Goal: Answer question/provide support

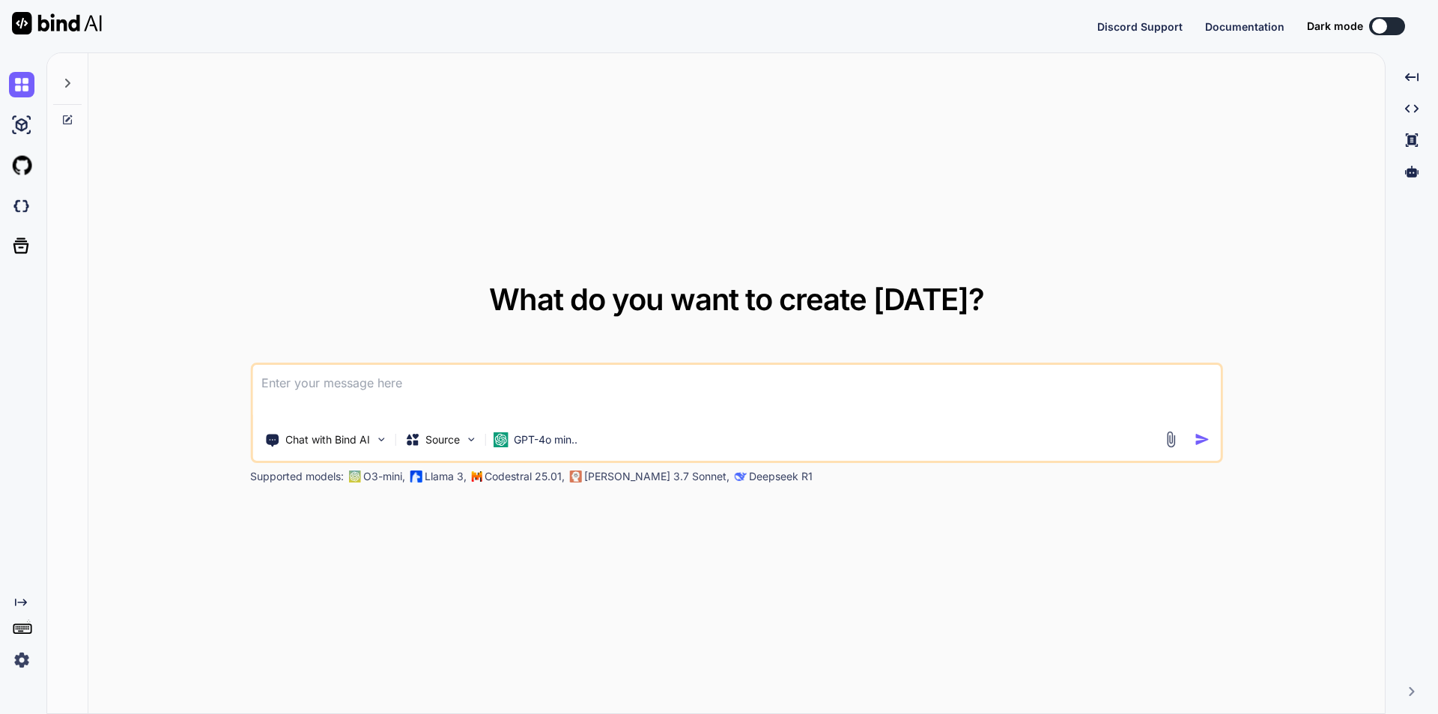
click at [1382, 22] on div "Discord Support Documentation Dark mode Created with Pixso." at bounding box center [1261, 26] width 329 height 18
click at [1271, 31] on button at bounding box center [1266, 26] width 36 height 18
type textarea "x"
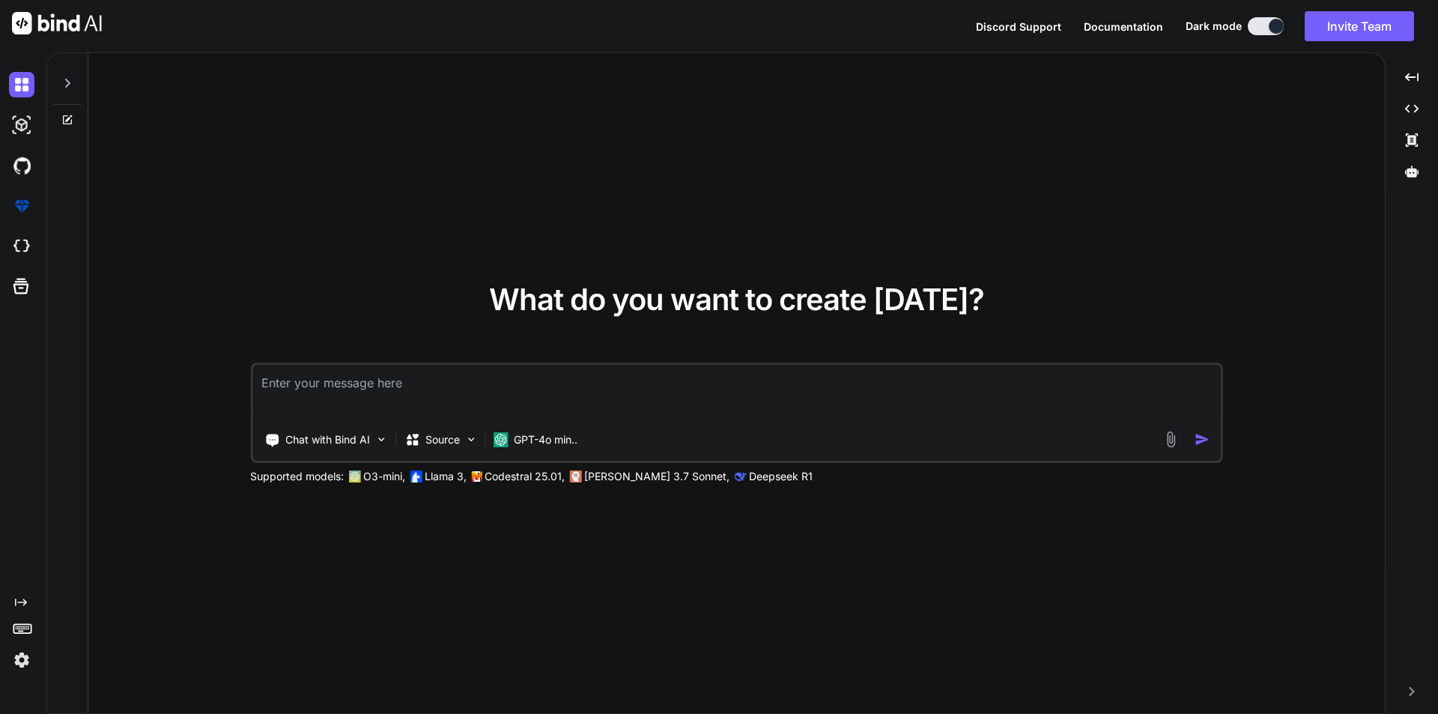
click at [368, 402] on textarea at bounding box center [736, 392] width 968 height 55
paste textarea "<form class="forms-sample" id="vitalsFrom" method="POST" action="#"></form> <bu…"
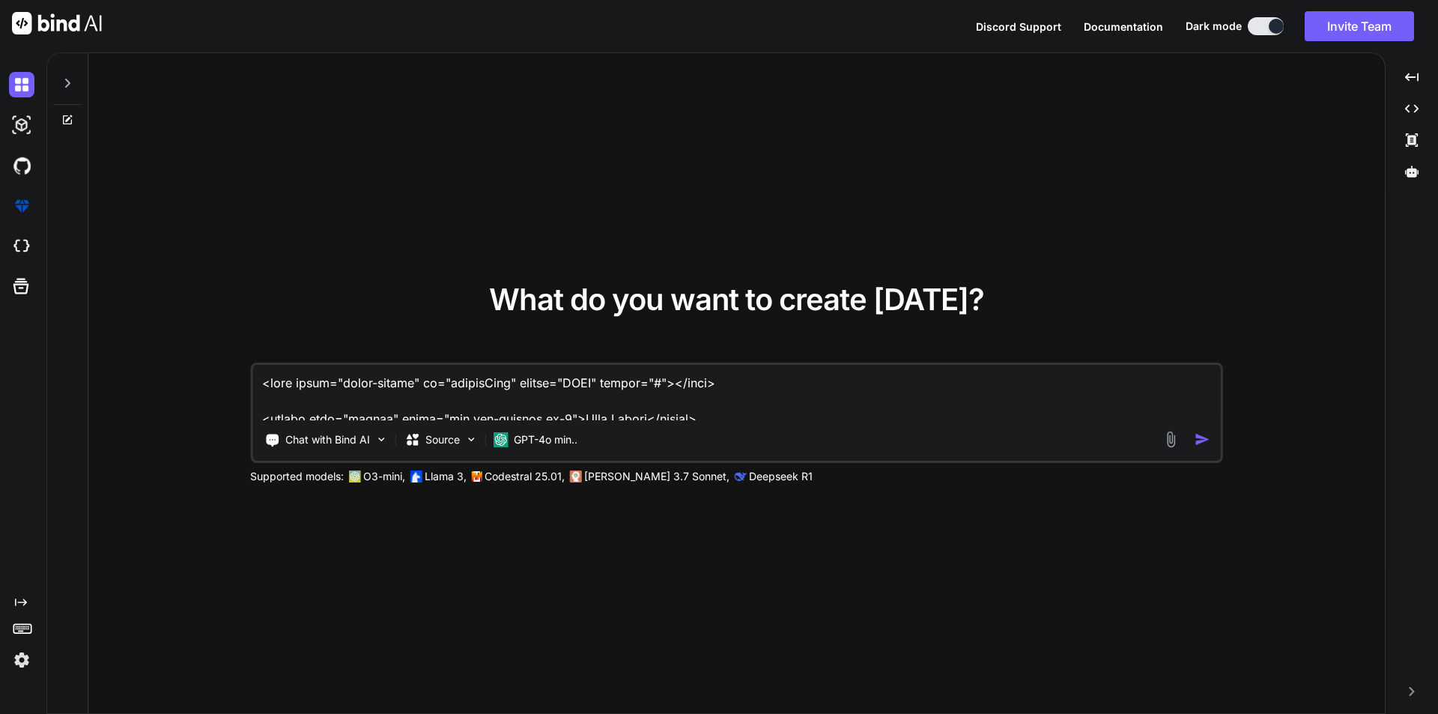
scroll to position [3129, 0]
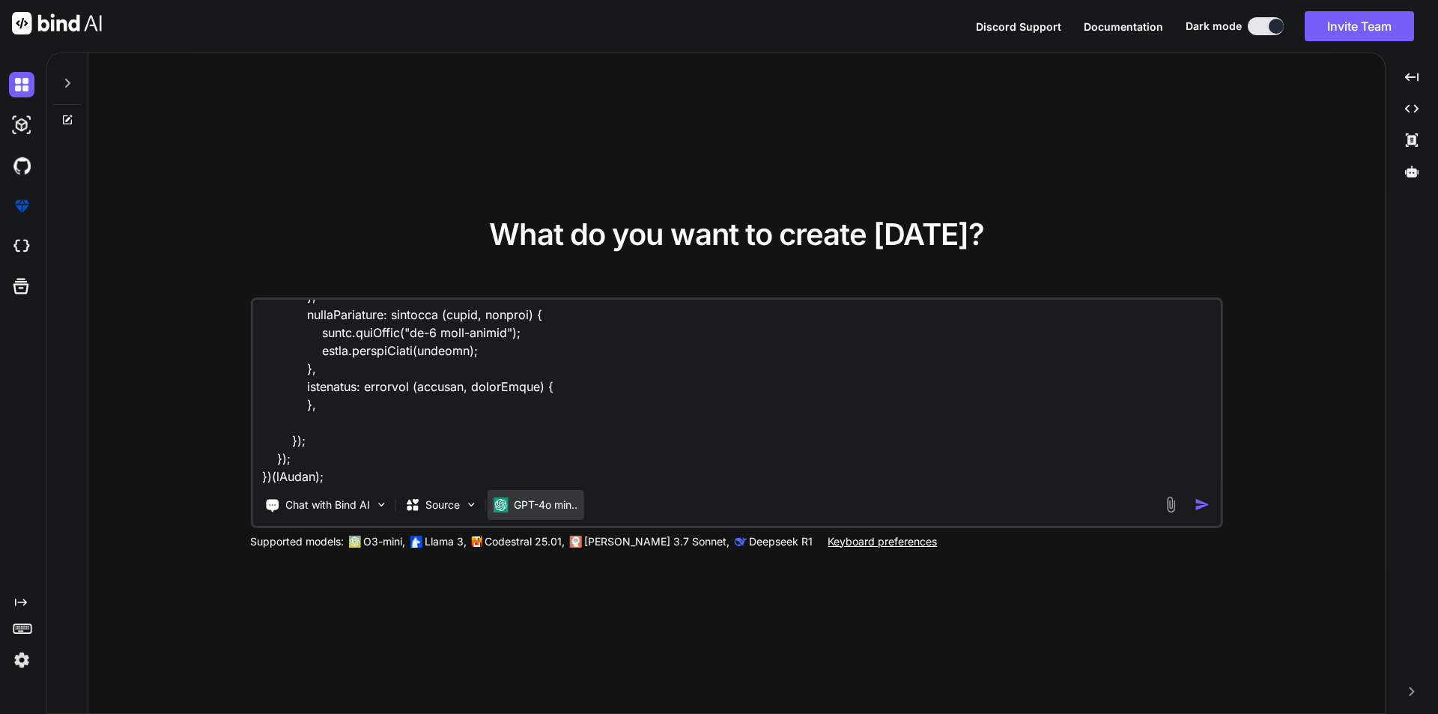
click at [558, 501] on p "GPT-4o min.." at bounding box center [546, 504] width 64 height 15
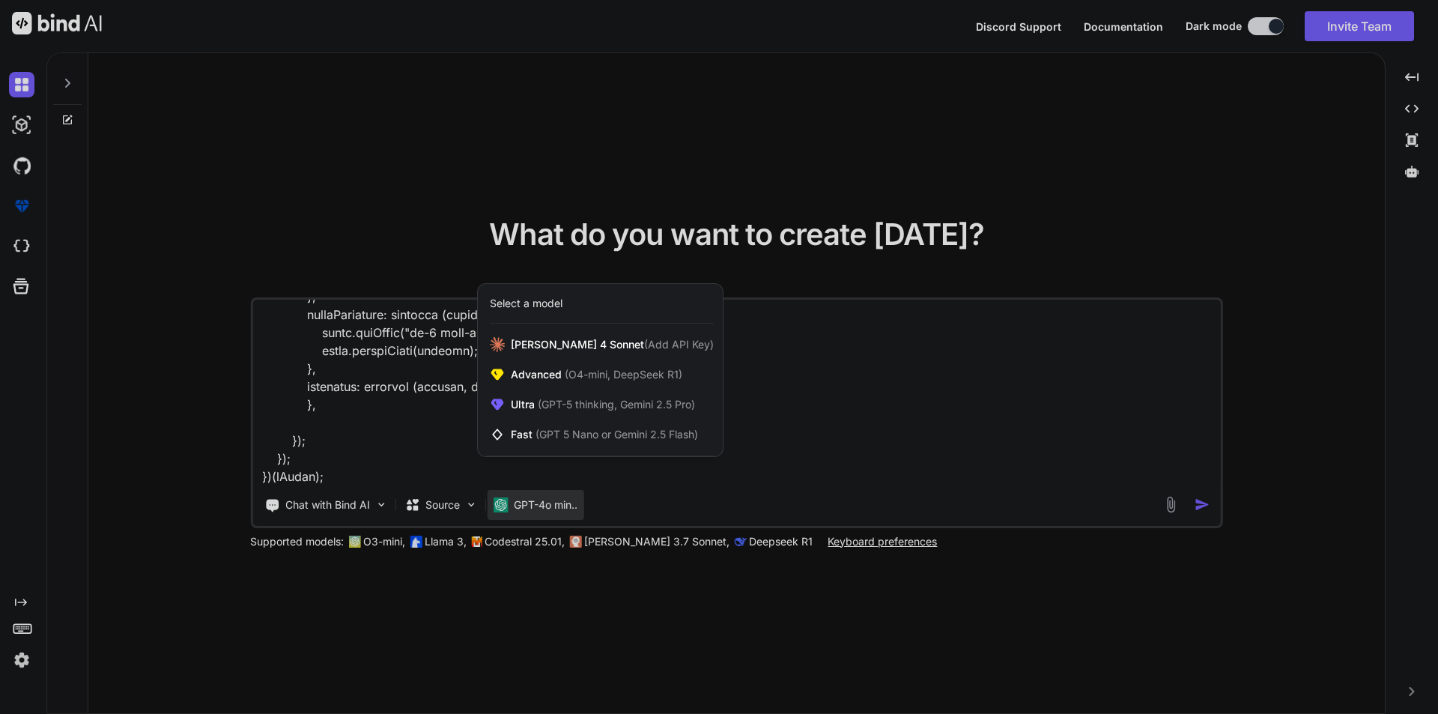
click at [353, 475] on div at bounding box center [719, 357] width 1438 height 714
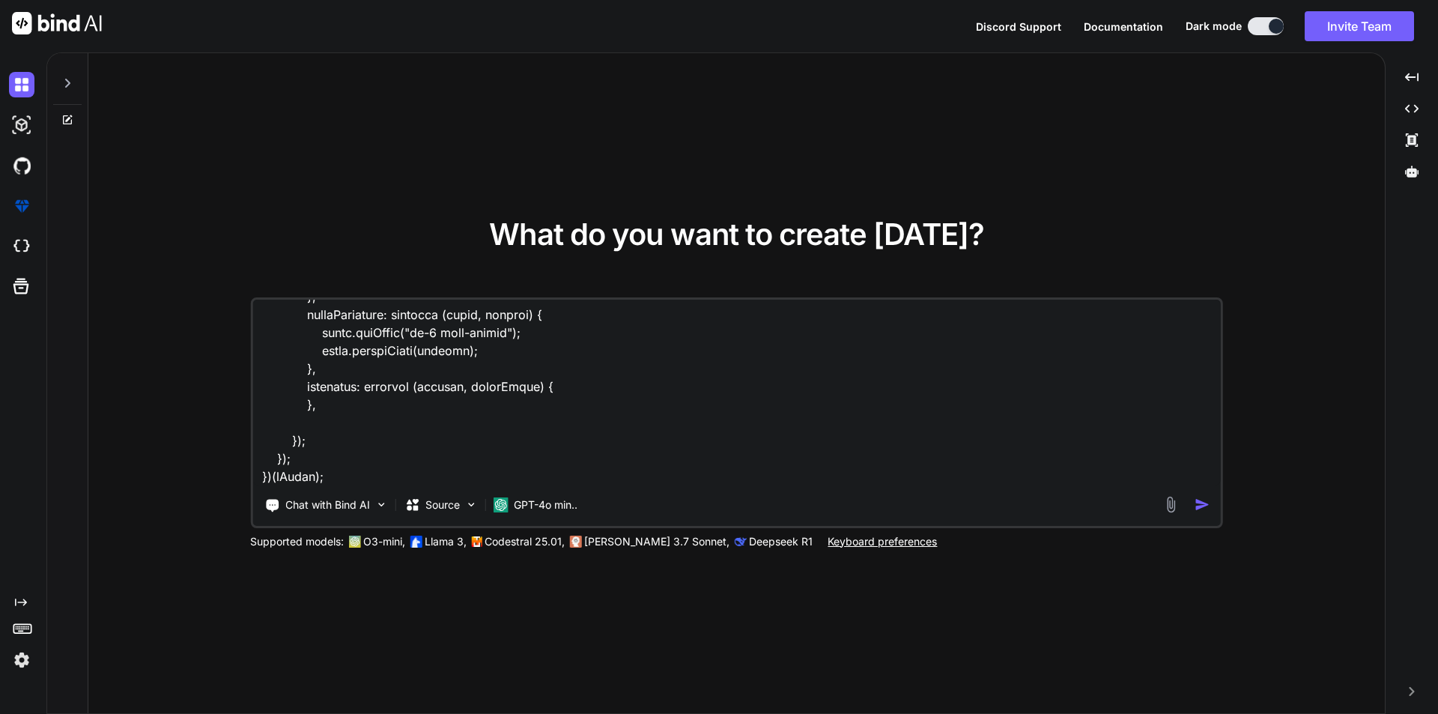
click at [283, 478] on textarea at bounding box center [736, 393] width 968 height 186
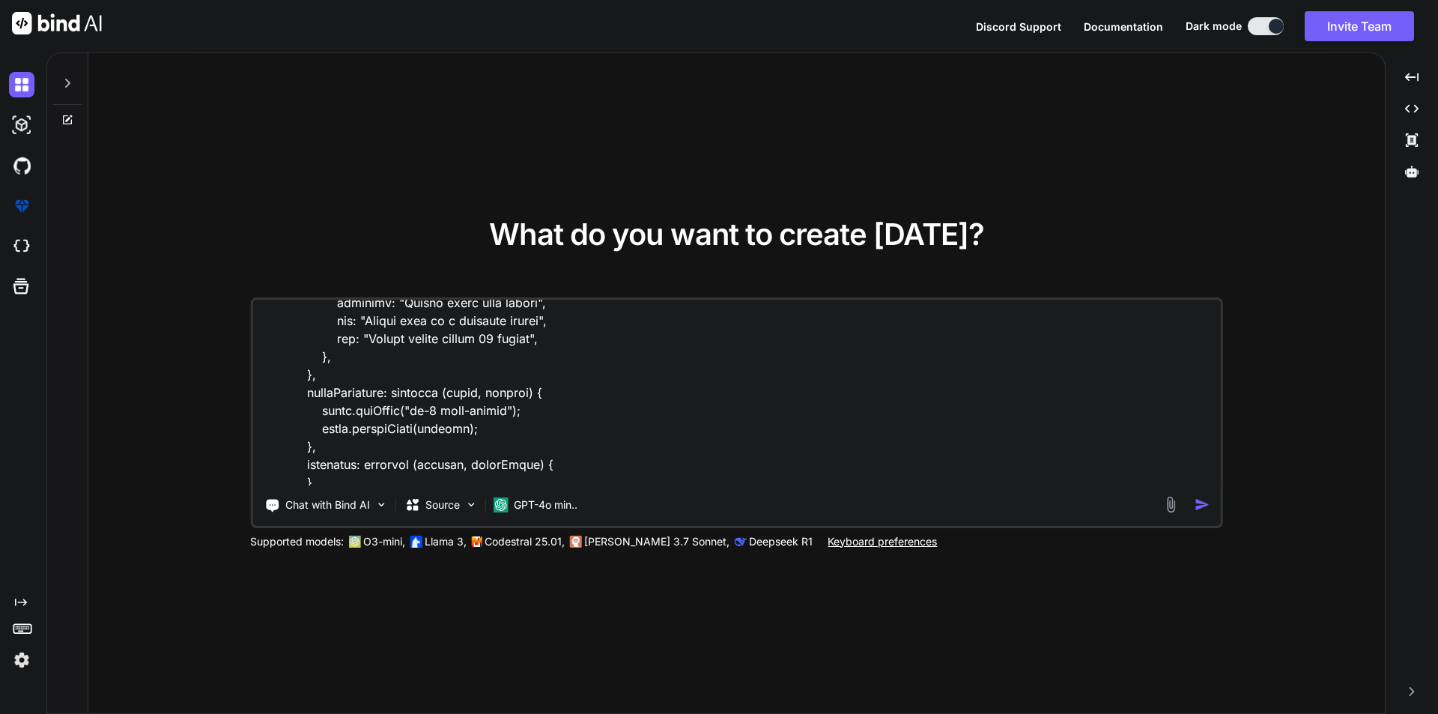
scroll to position [3184, 0]
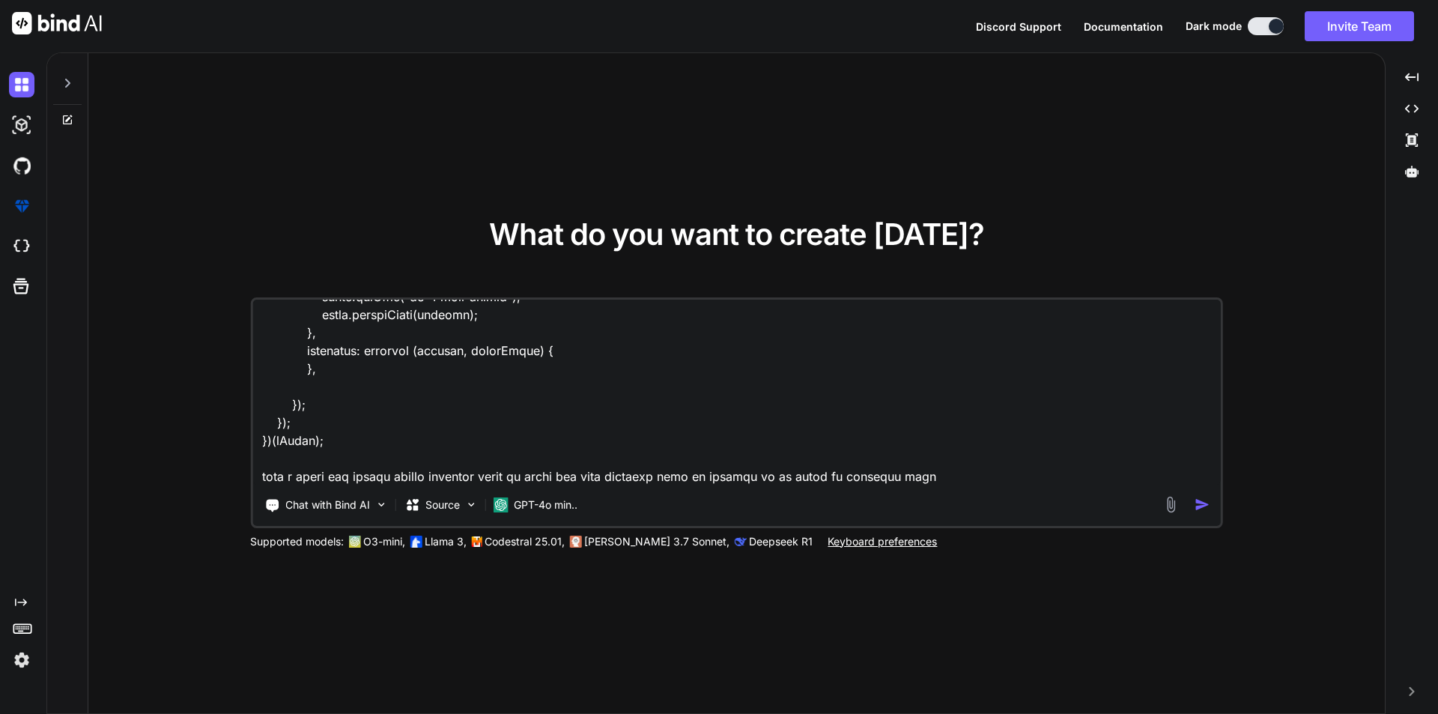
type textarea "<form class="forms-sample" id="vitalsFrom" method="POST" action="#"></form> <bu…"
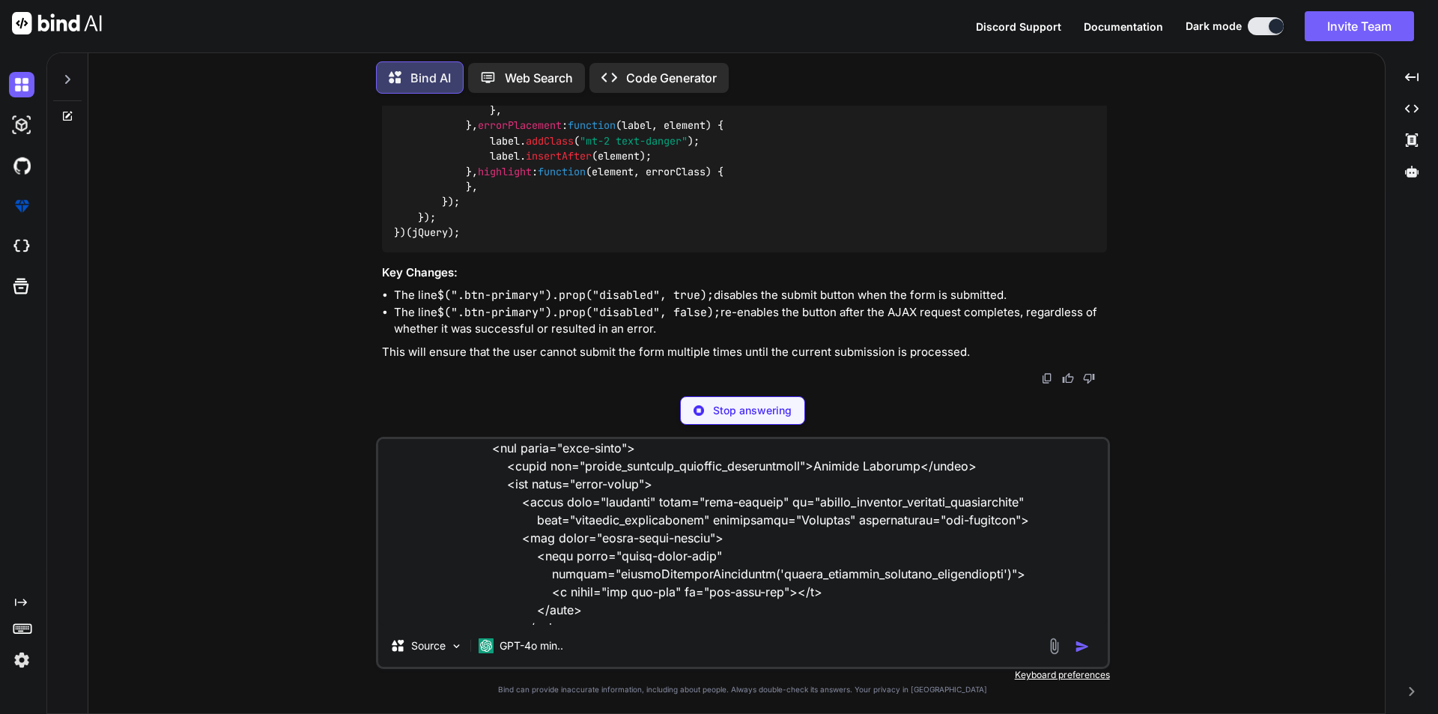
scroll to position [3223, 0]
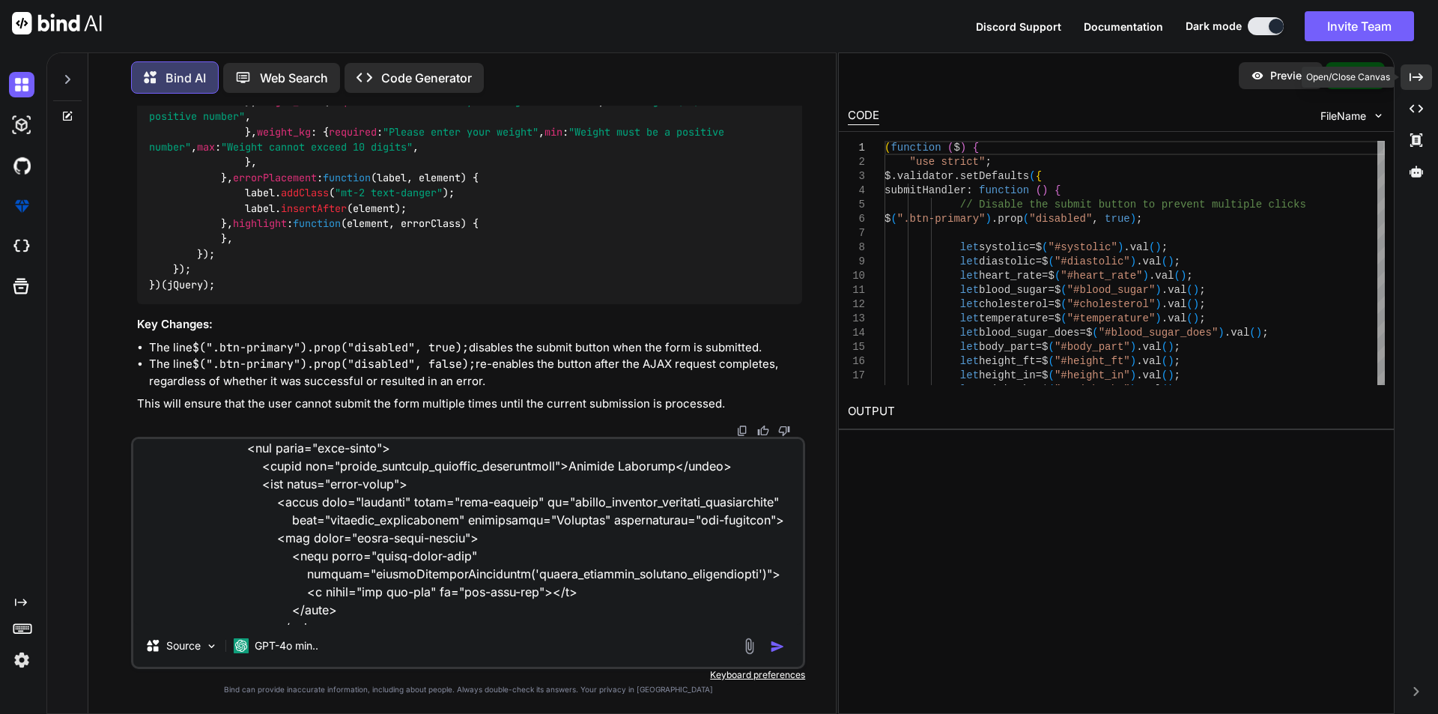
click at [1424, 69] on div "Created with Pixso." at bounding box center [1415, 76] width 31 height 25
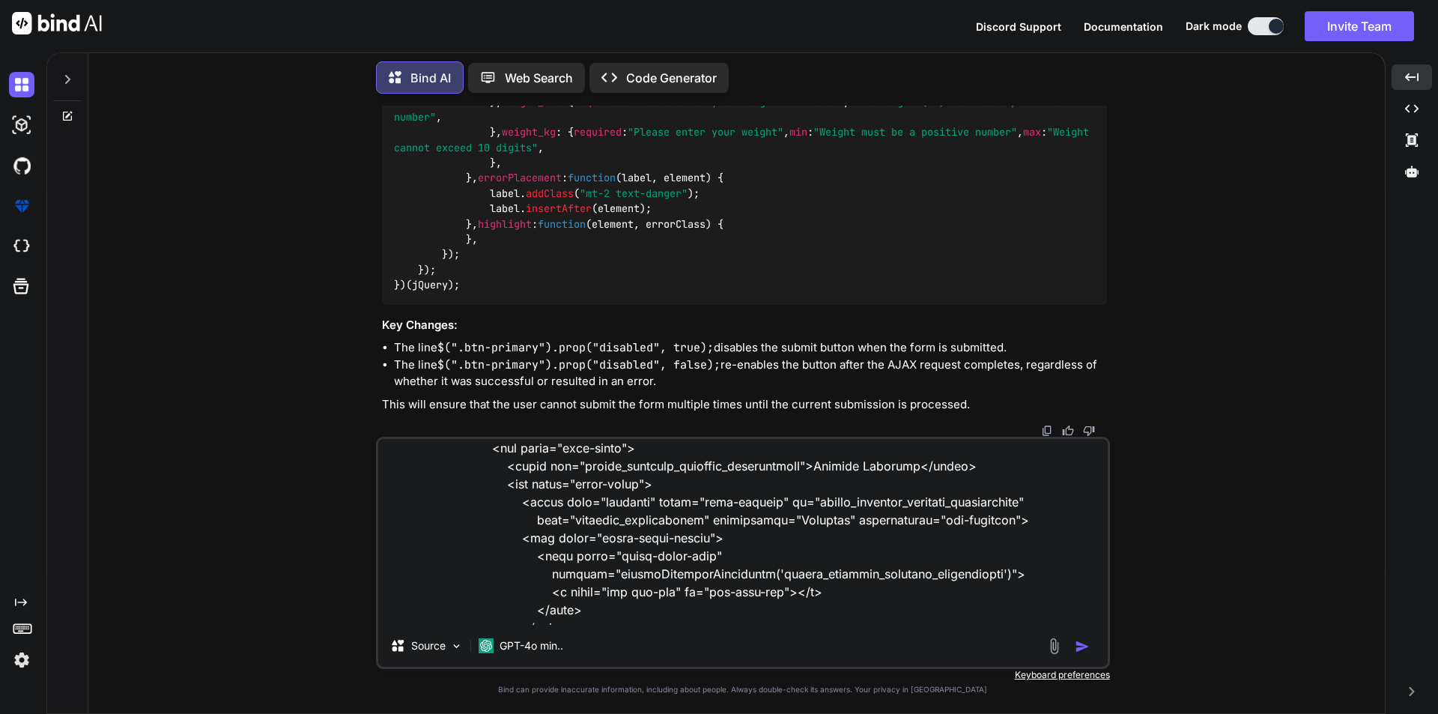
scroll to position [3159, 0]
click at [662, 532] on textarea at bounding box center [742, 532] width 729 height 186
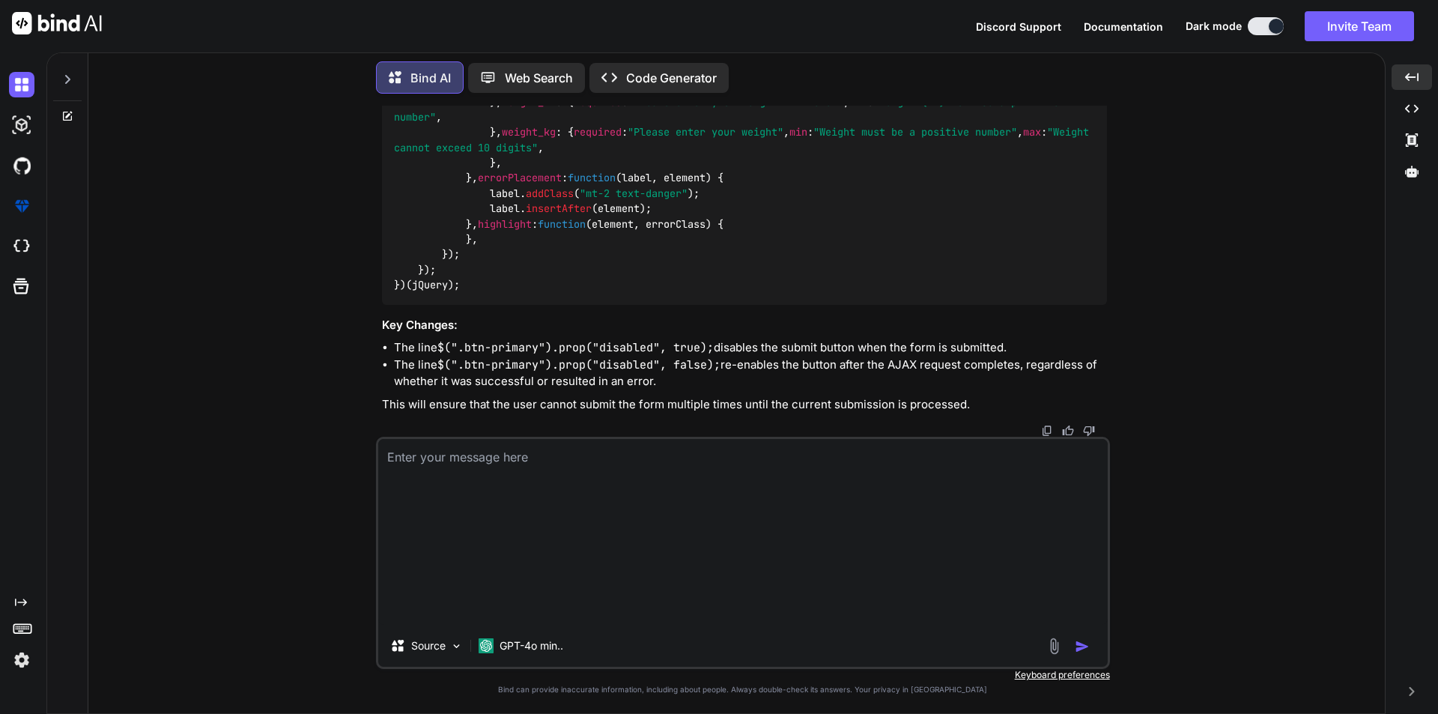
scroll to position [2989, 0]
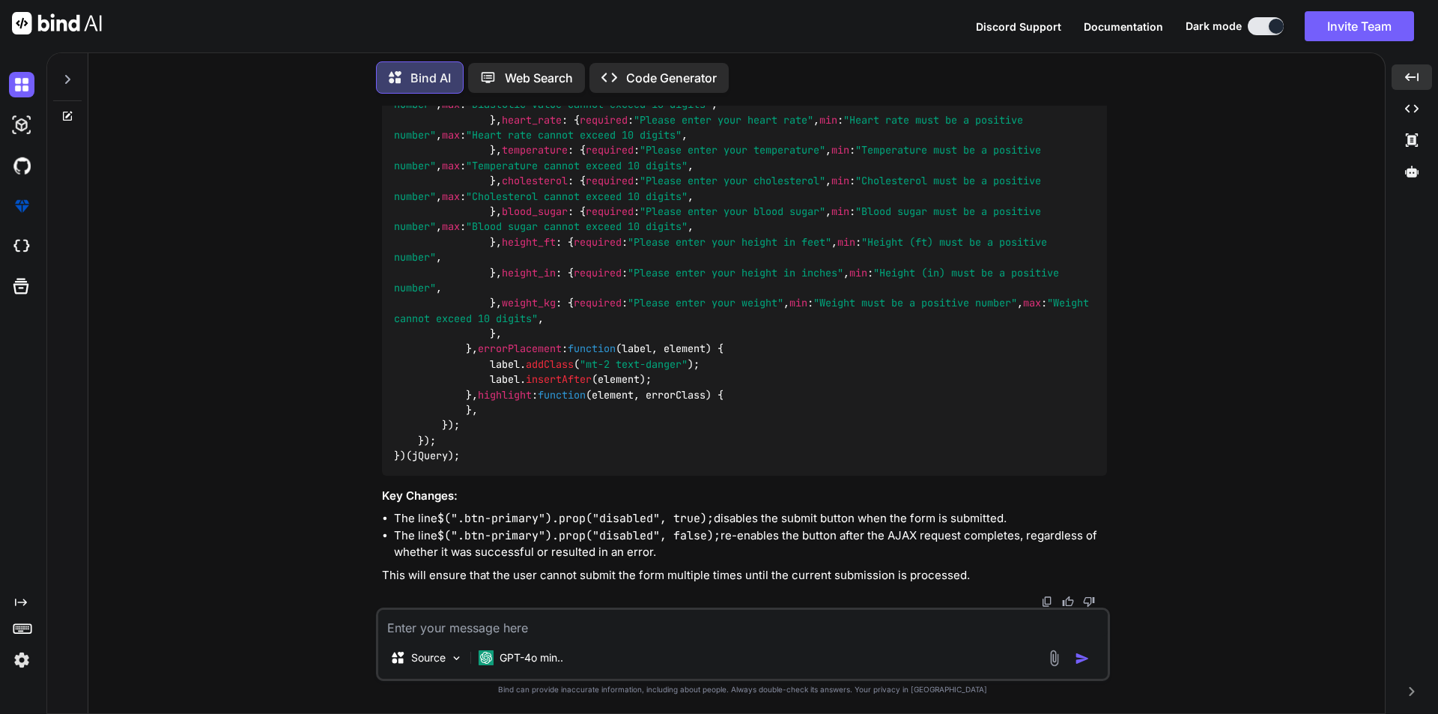
click at [580, 632] on textarea at bounding box center [742, 623] width 729 height 27
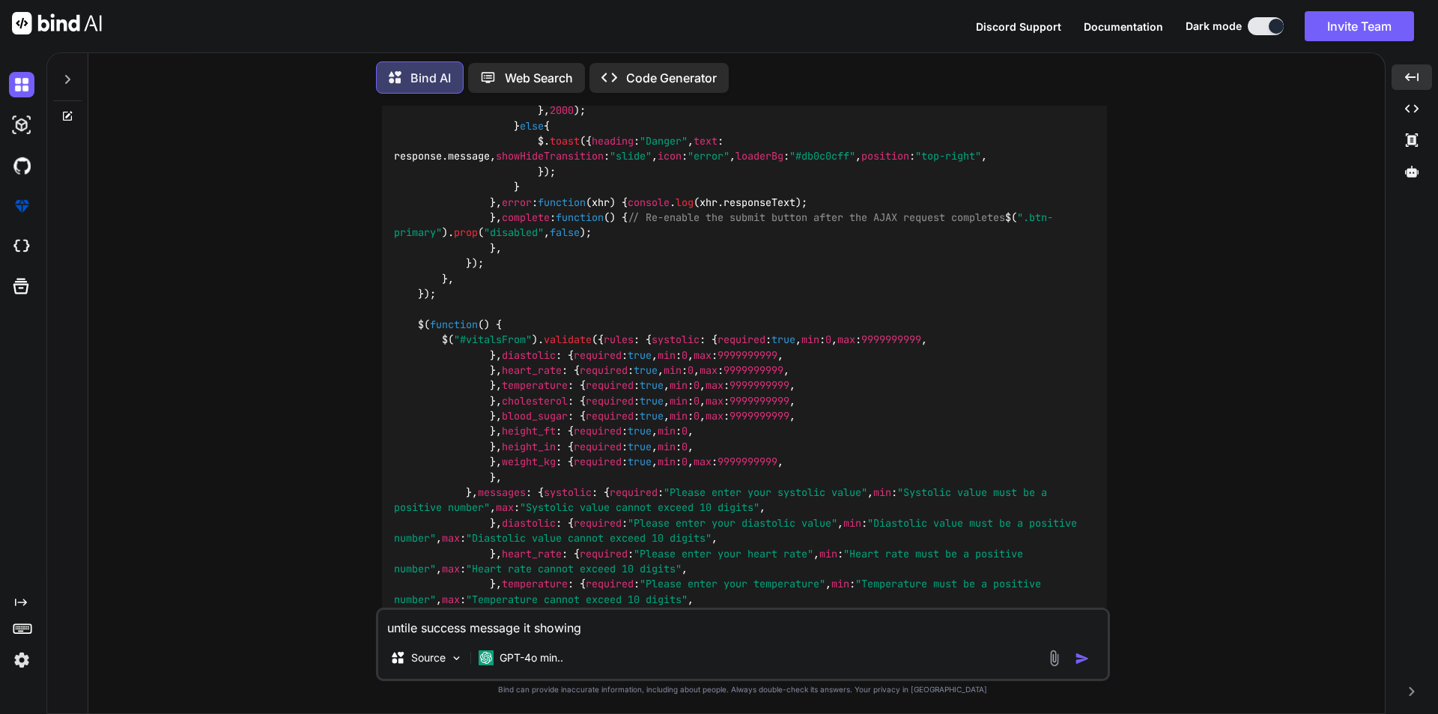
scroll to position [443, 0]
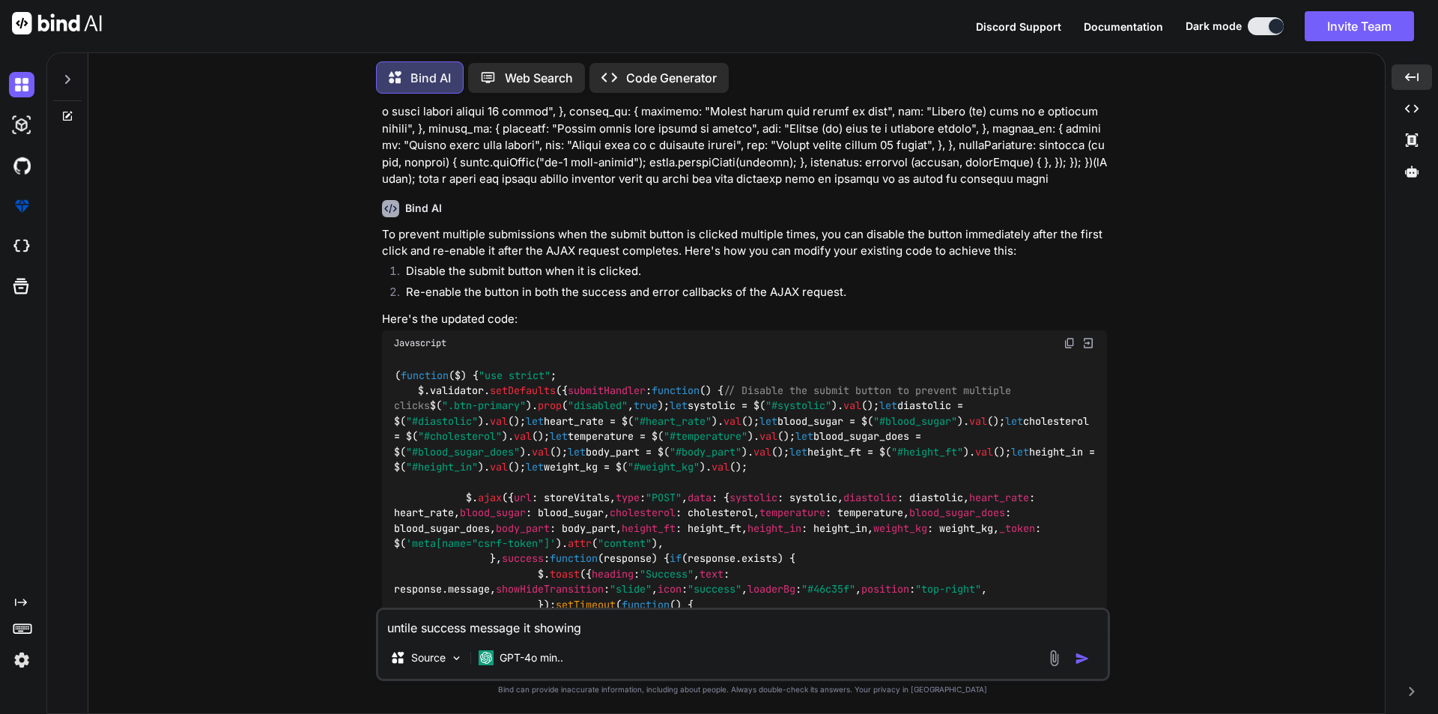
drag, startPoint x: 453, startPoint y: 458, endPoint x: 728, endPoint y: 457, distance: 274.8
copy code "$( ".btn-primary" ). prop ( "disabled" , true );"
click at [628, 643] on div "Source GPT-4o min.." at bounding box center [742, 661] width 729 height 36
click at [632, 612] on textarea "untile success message it showing" at bounding box center [742, 623] width 729 height 27
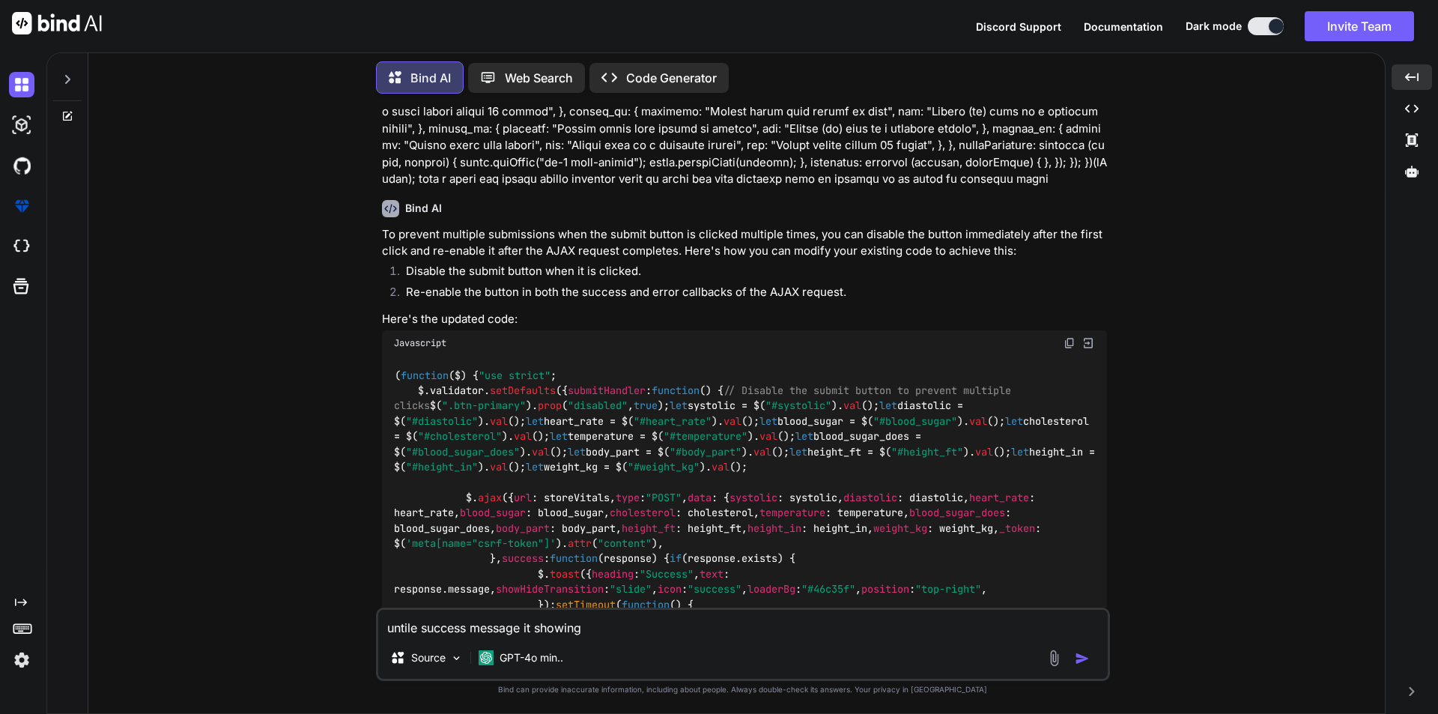
paste textarea "$(".btn-primary").prop("disabled", true);"
type textarea "untile success message it showing $(".btn-primary").prop("disabled", true); mak…"
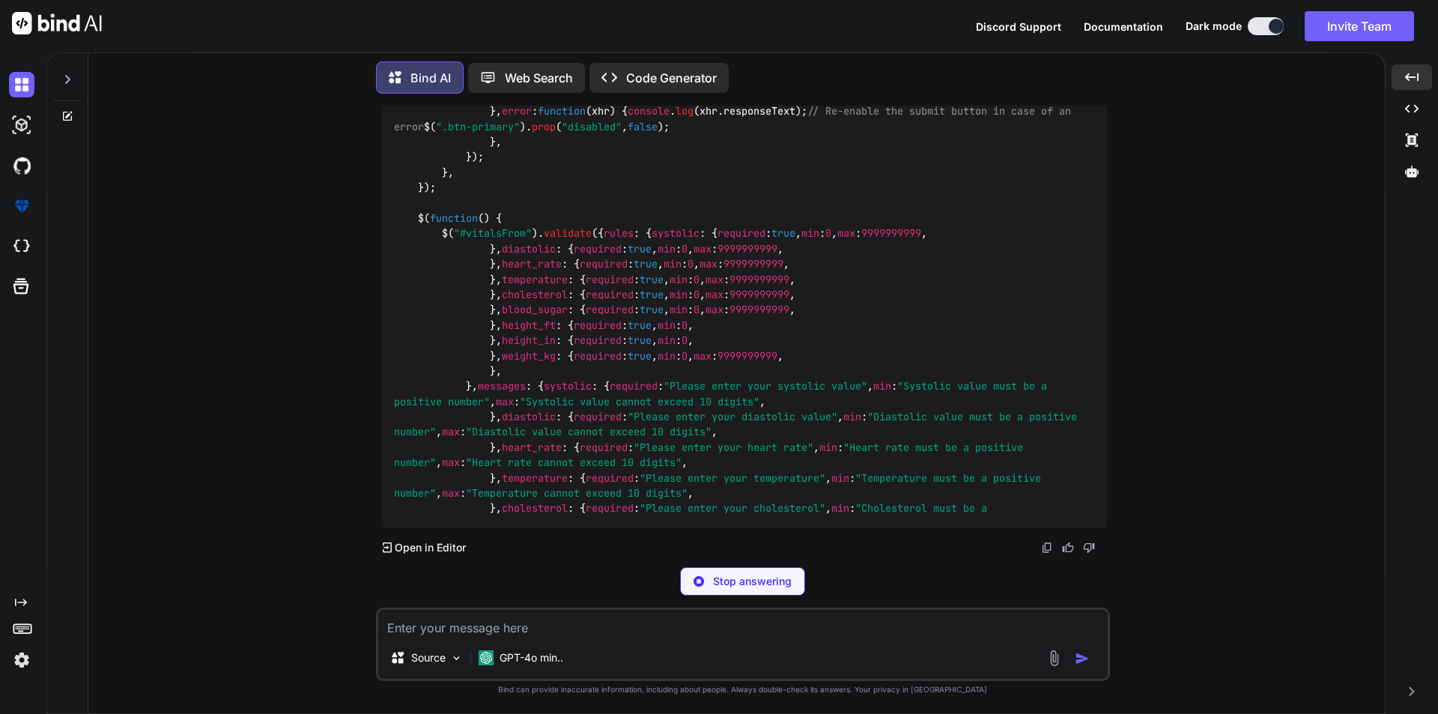
scroll to position [3458, 0]
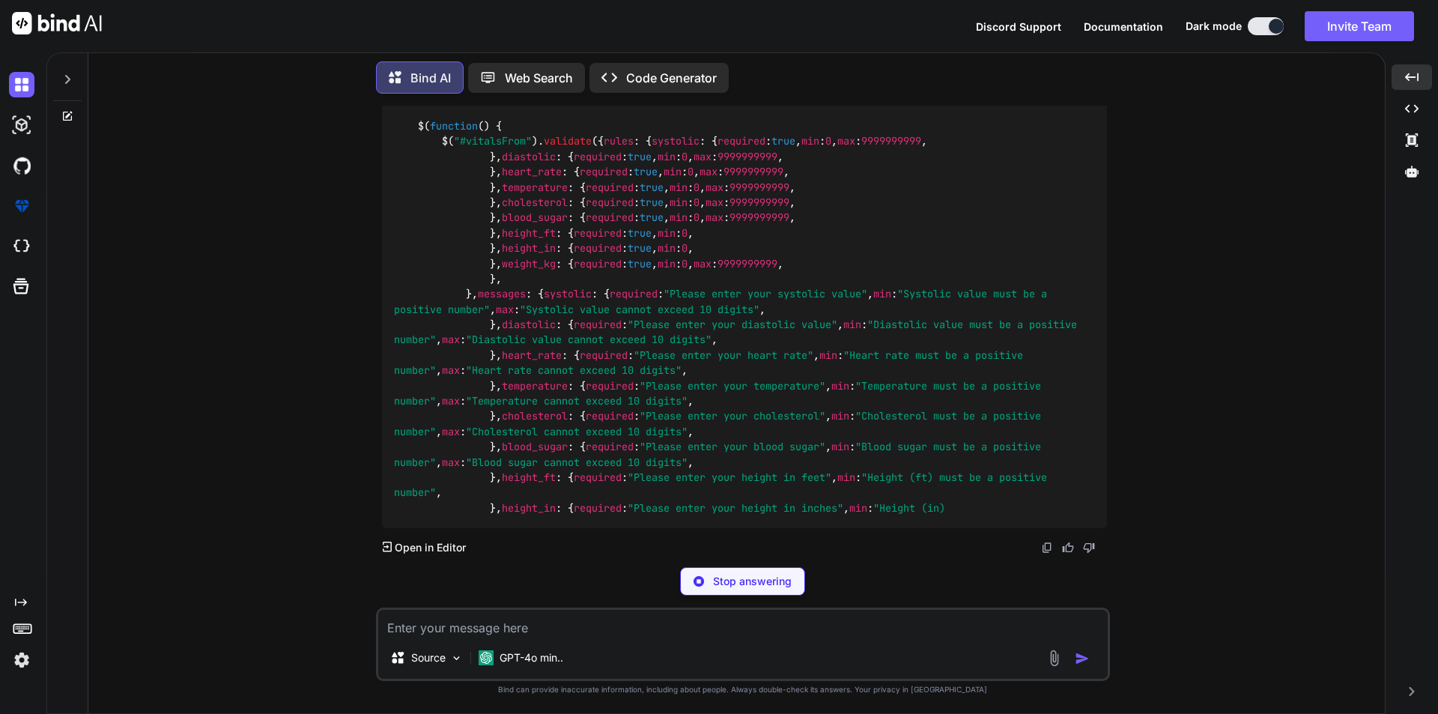
drag, startPoint x: 409, startPoint y: 291, endPoint x: 755, endPoint y: 300, distance: 346.1
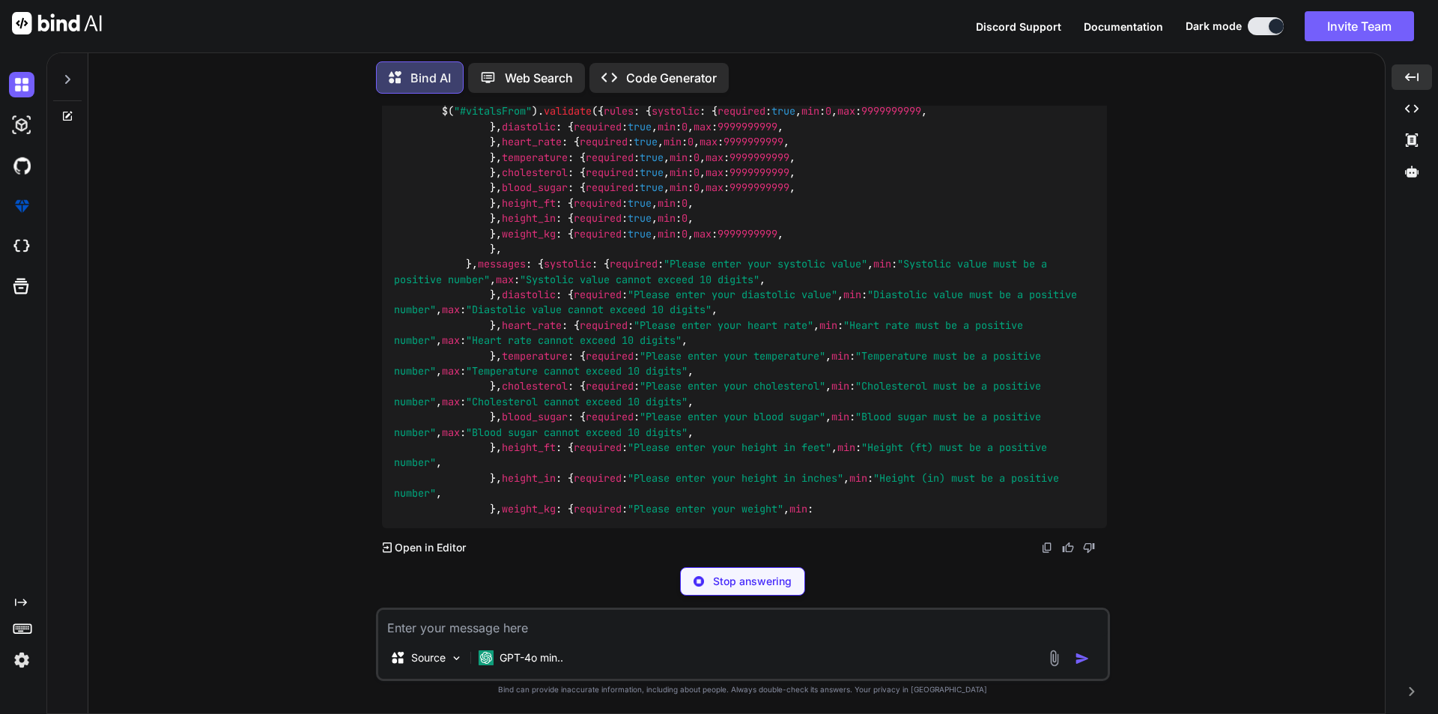
copy li "Re-enable the button only after the success message is shown."
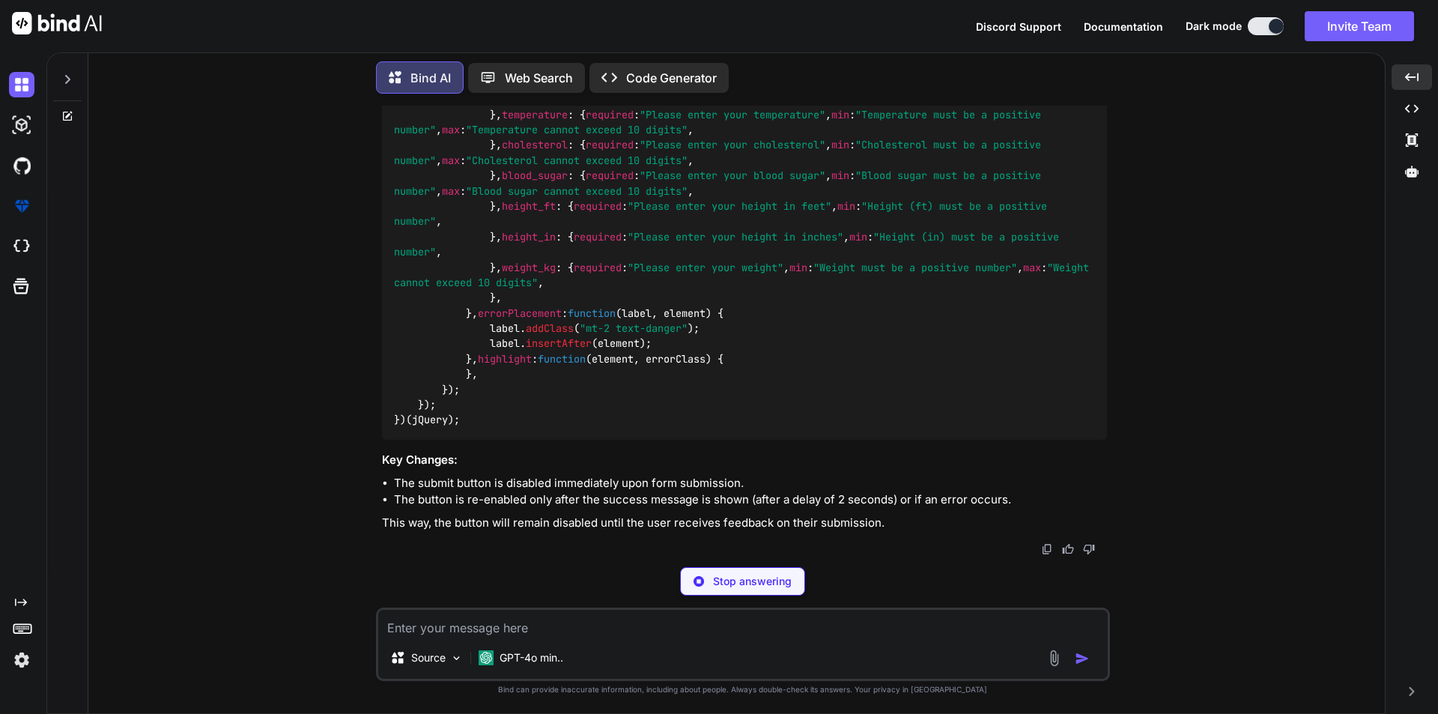
scroll to position [6120, 0]
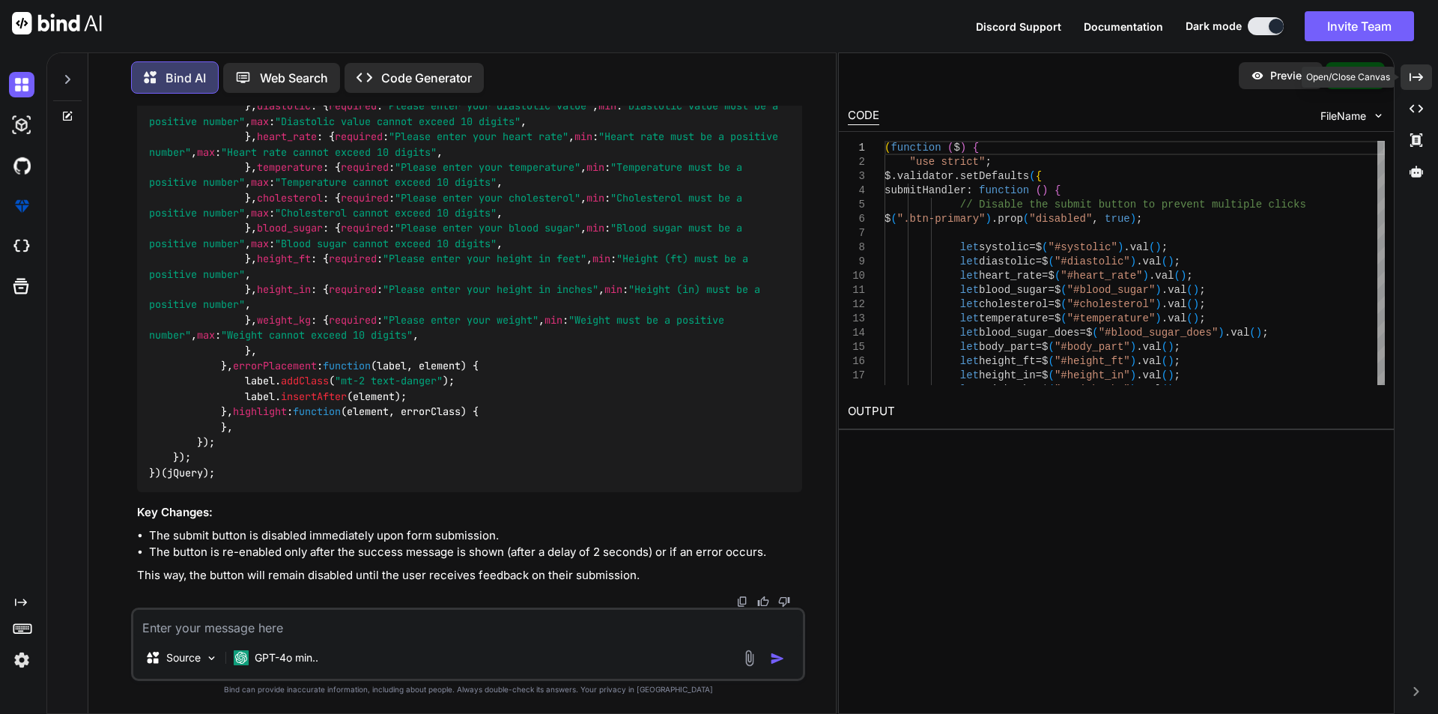
click at [1415, 70] on div "Created with Pixso." at bounding box center [1415, 76] width 31 height 25
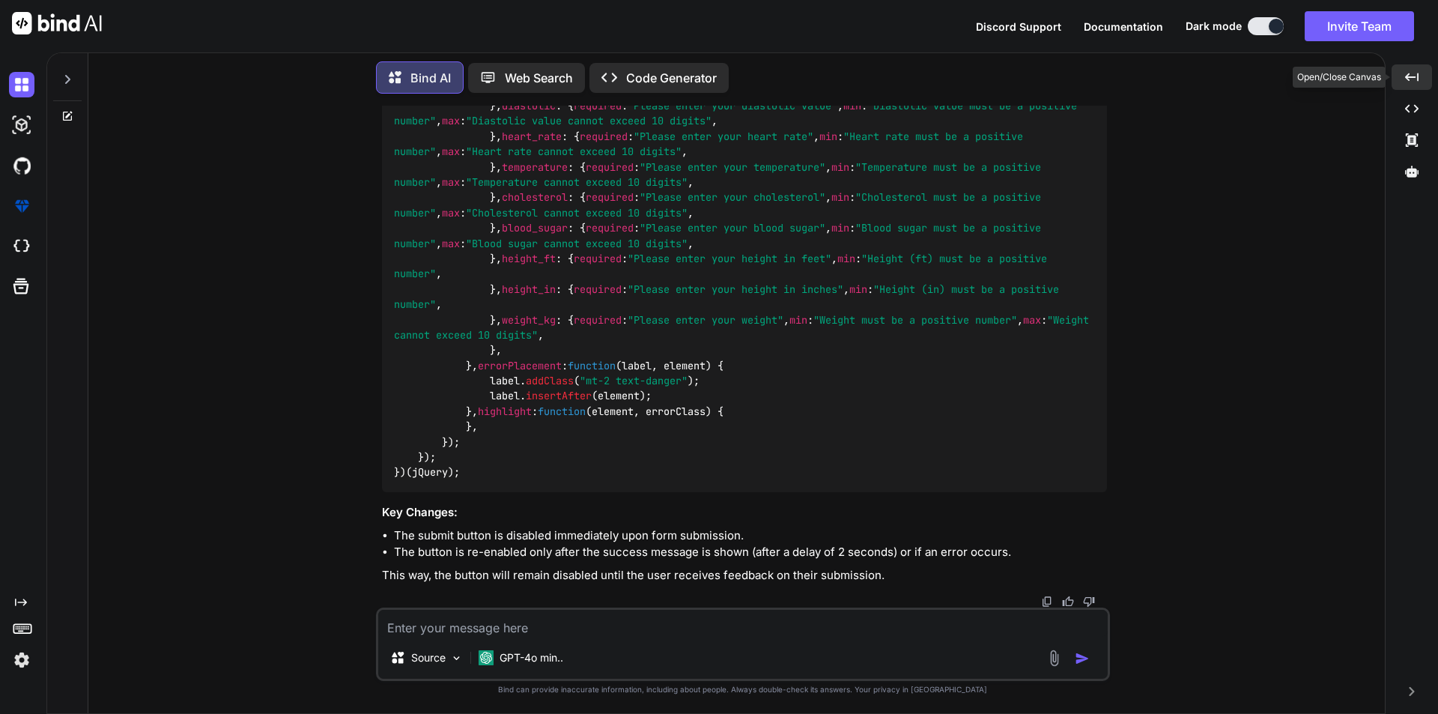
scroll to position [6037, 0]
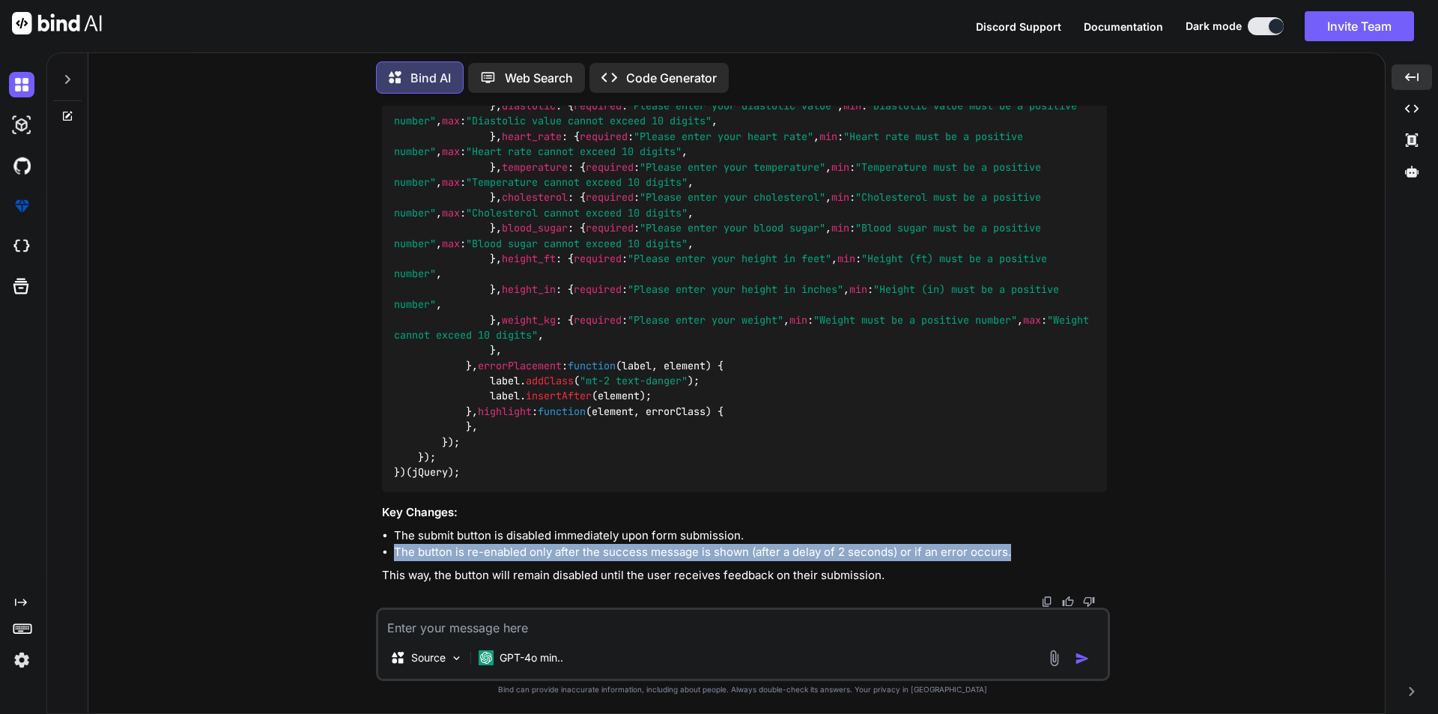
drag, startPoint x: 1027, startPoint y: 553, endPoint x: 393, endPoint y: 547, distance: 634.3
click at [394, 547] on li "The button is re-enabled only after the success message is shown (after a delay…" at bounding box center [750, 552] width 713 height 17
copy li "The button is re-enabled only after the success message is shown (after a delay…"
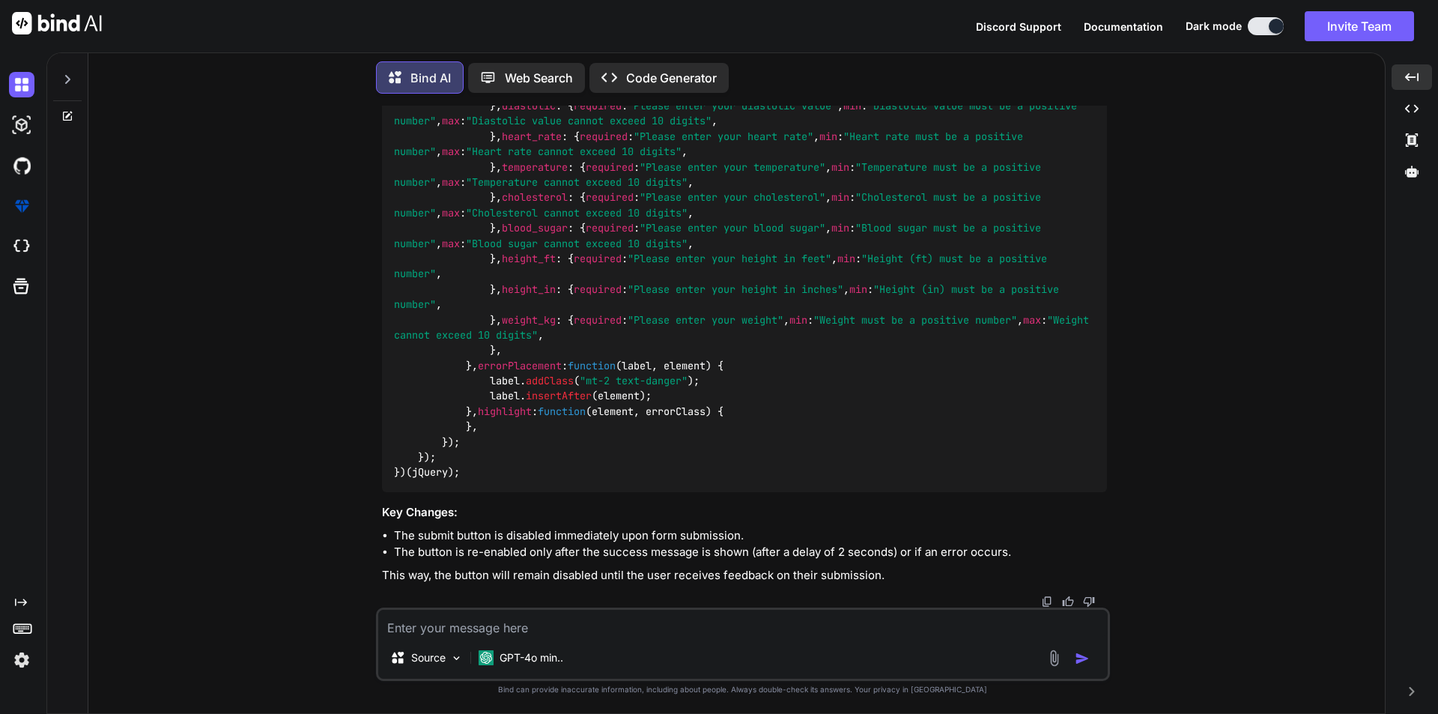
click at [577, 634] on textarea at bounding box center [742, 623] width 729 height 27
paste textarea "The button is re-enabled only after the success message is shown (after a delay…"
click at [741, 634] on textarea "The button is re-enabled only after the success message is shown (after a delay…" at bounding box center [742, 623] width 729 height 27
click at [740, 634] on textarea "The button is re-enabled only after the success message is shown (after a delay…" at bounding box center [742, 623] width 729 height 27
type textarea "The button is re-enabled only after the success message is shown (after a delay…"
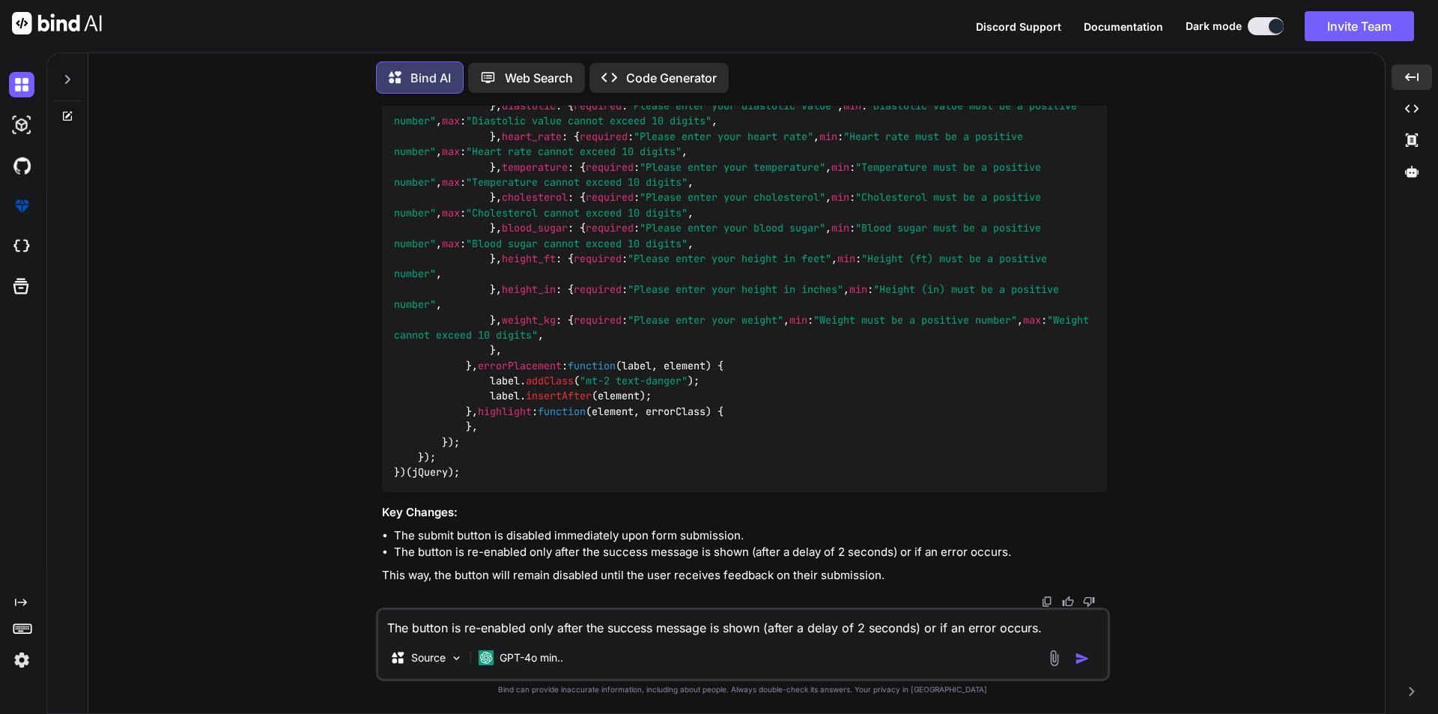
drag, startPoint x: 393, startPoint y: 631, endPoint x: 446, endPoint y: 630, distance: 53.2
click at [446, 630] on textarea "The button is re-enabled only after the success message is shown (after a delay…" at bounding box center [742, 623] width 729 height 27
drag, startPoint x: 471, startPoint y: 625, endPoint x: 671, endPoint y: 630, distance: 200.0
click at [671, 630] on textarea "The button is re-enabled only after the success message is shown (after a delay…" at bounding box center [742, 623] width 729 height 27
drag, startPoint x: 1043, startPoint y: 628, endPoint x: 354, endPoint y: 643, distance: 689.1
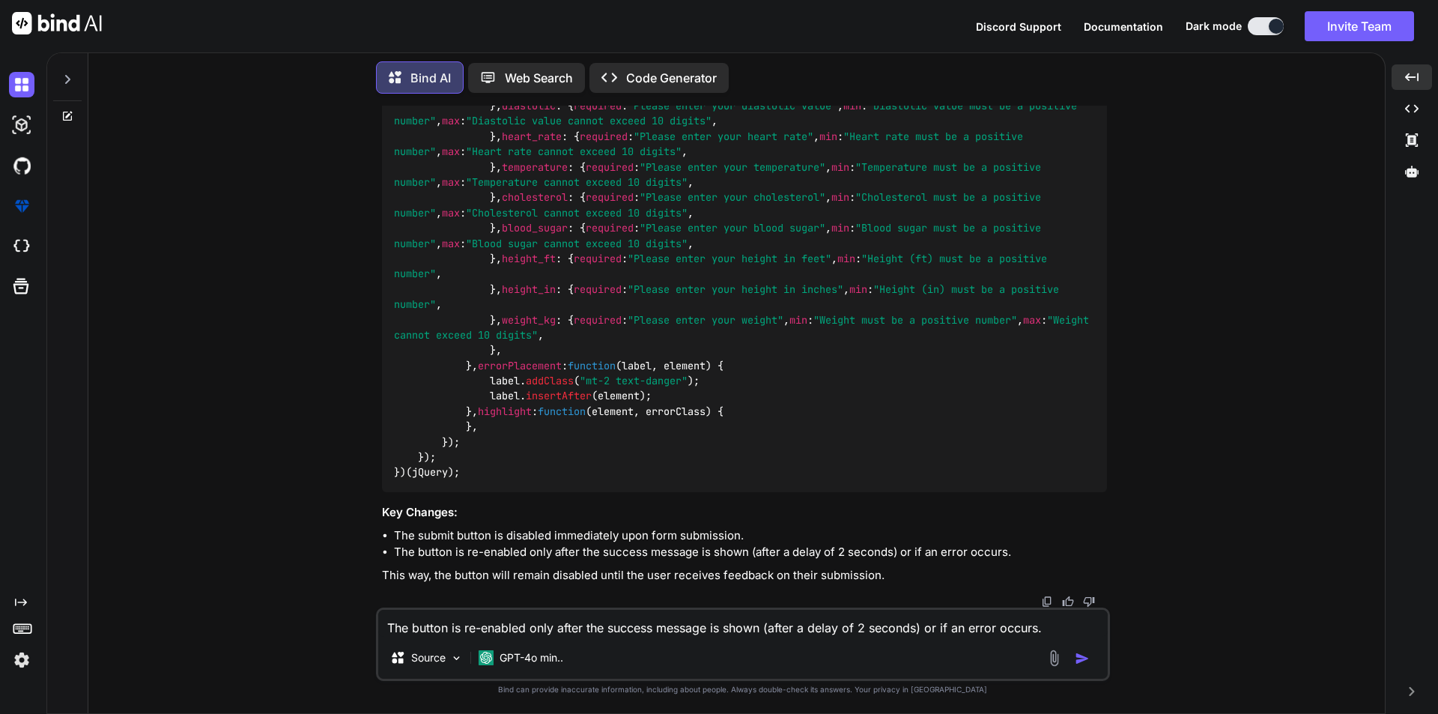
click at [354, 643] on div "You Bind AI To prevent multiple submissions when the submit button is clicked m…" at bounding box center [742, 409] width 1284 height 607
type textarea "untill the success message is shoing make it disabed after enable it"
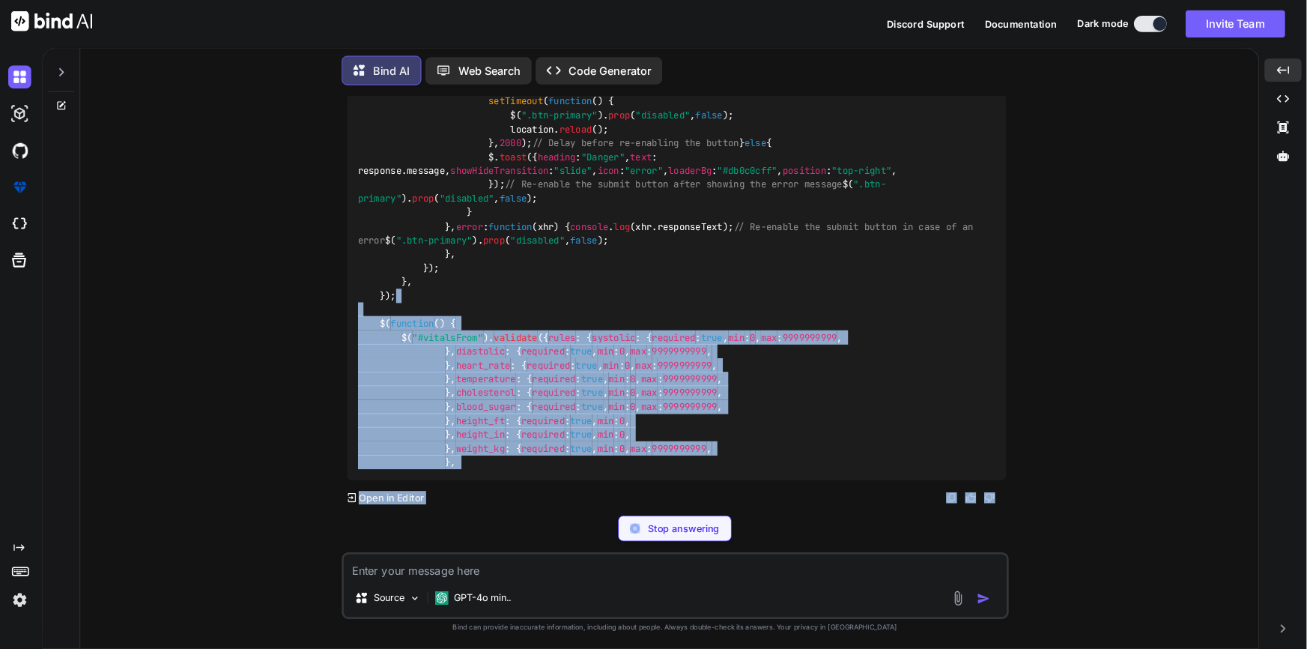
scroll to position [6595, 0]
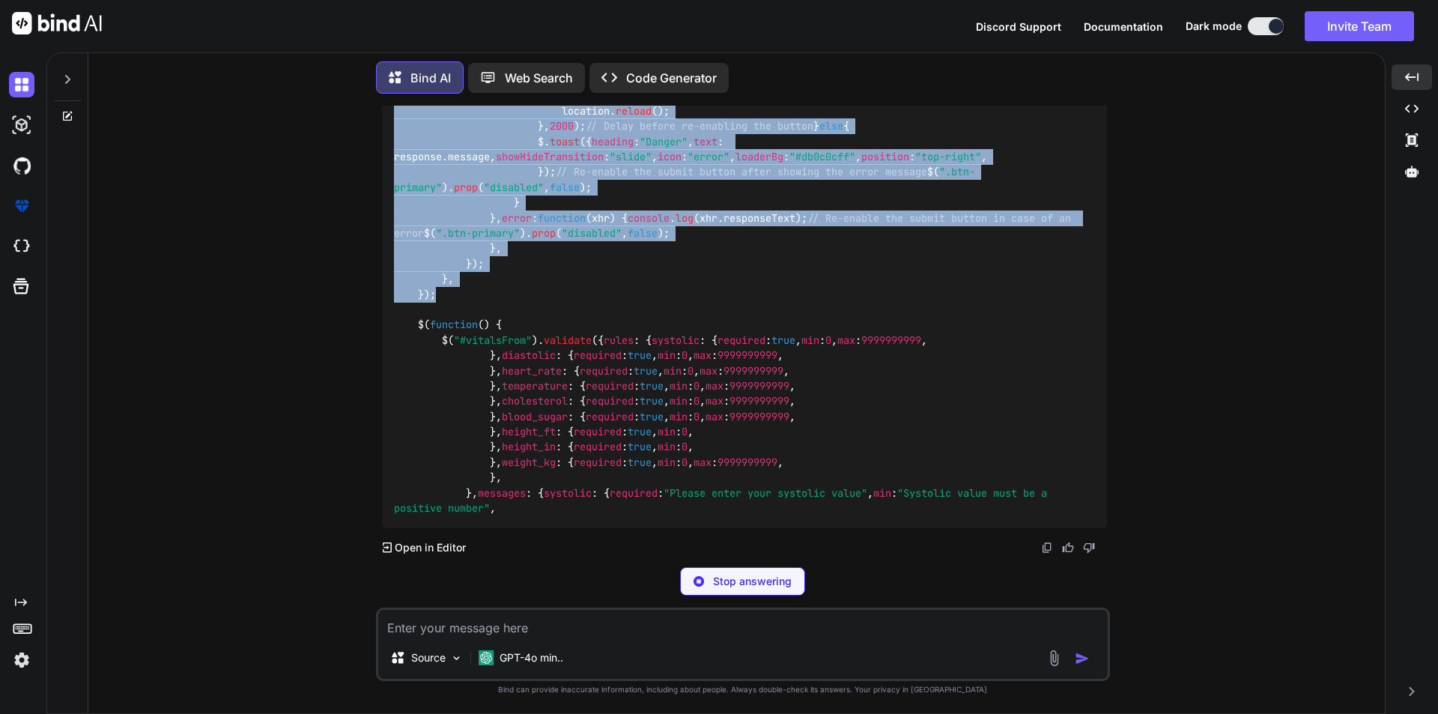
drag, startPoint x: 448, startPoint y: 358, endPoint x: 383, endPoint y: 310, distance: 80.9
click at [383, 310] on div "( function ( $ ) { "use strict" ; $.validator. setDefaults ({ submitHandler : f…" at bounding box center [744, 172] width 725 height 711
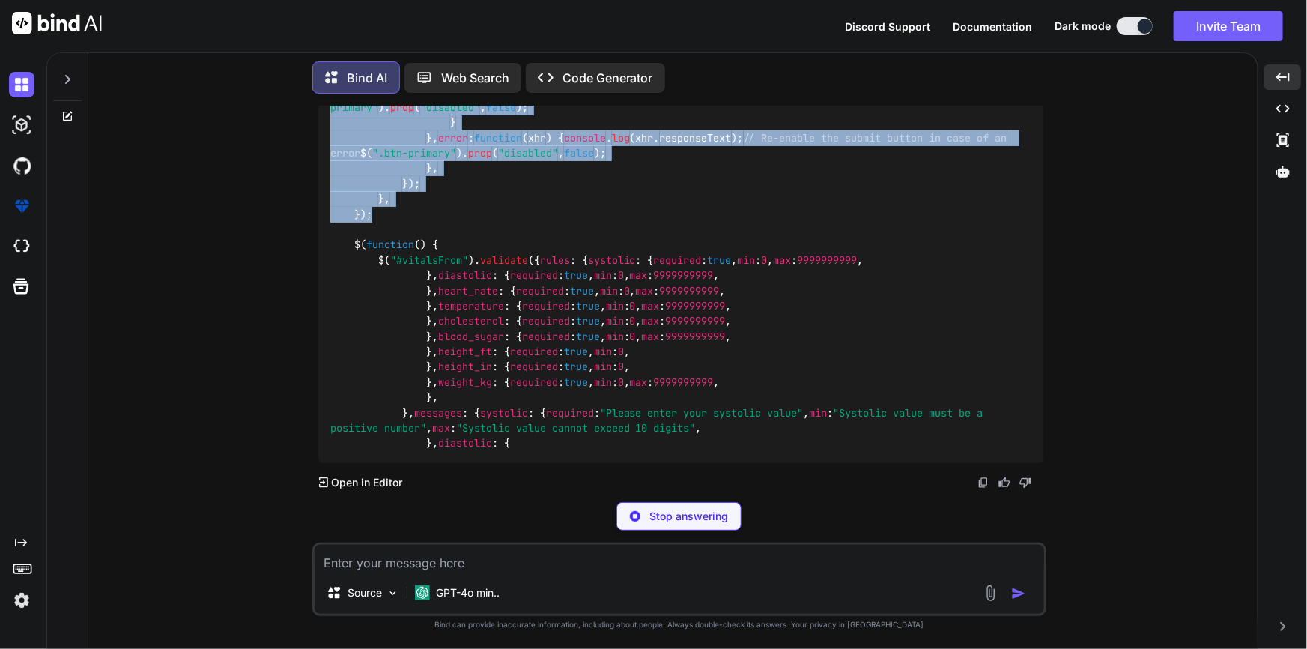
copy code "( function ( $ ) { "use strict" ; $.validator. setDefaults ({ submitHandler : f…"
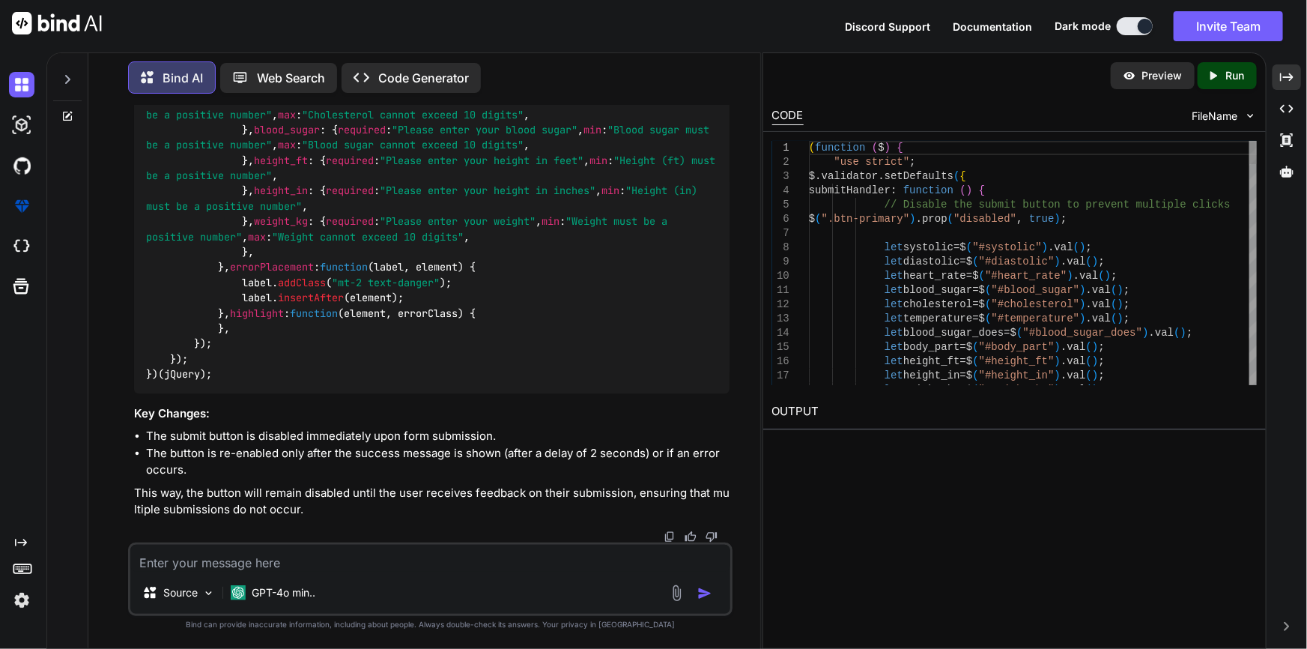
scroll to position [6764, 0]
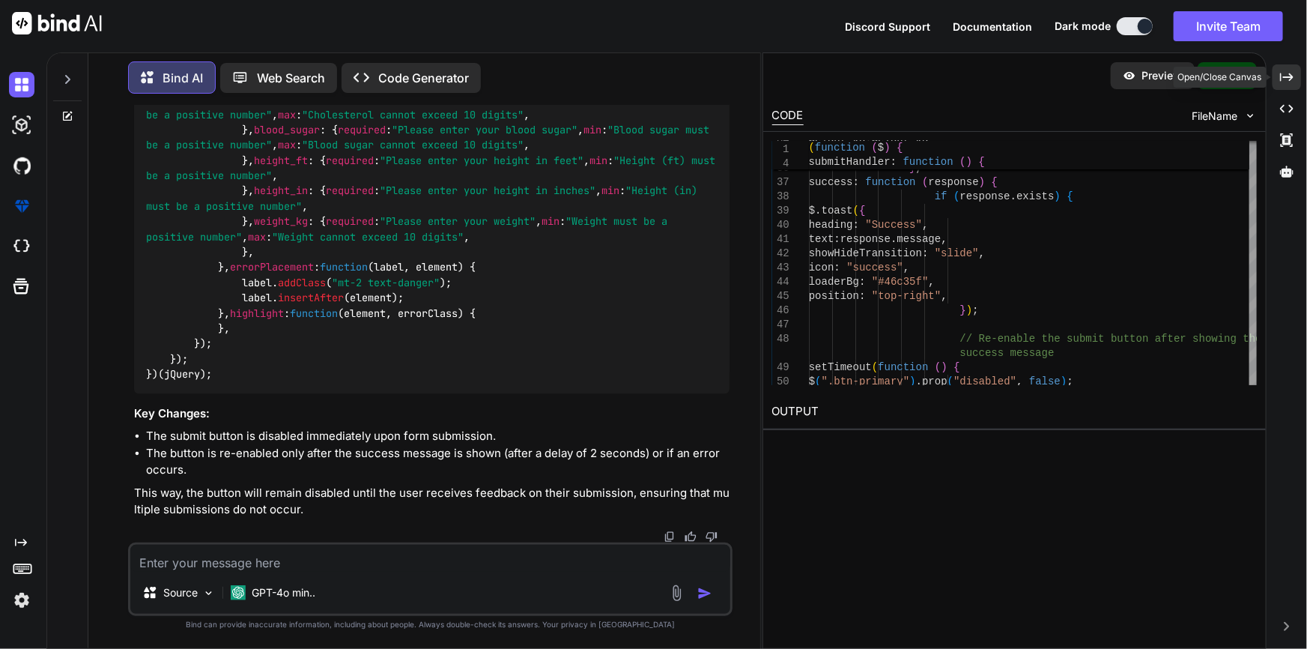
click at [1299, 75] on div "Created with Pixso." at bounding box center [1286, 76] width 28 height 25
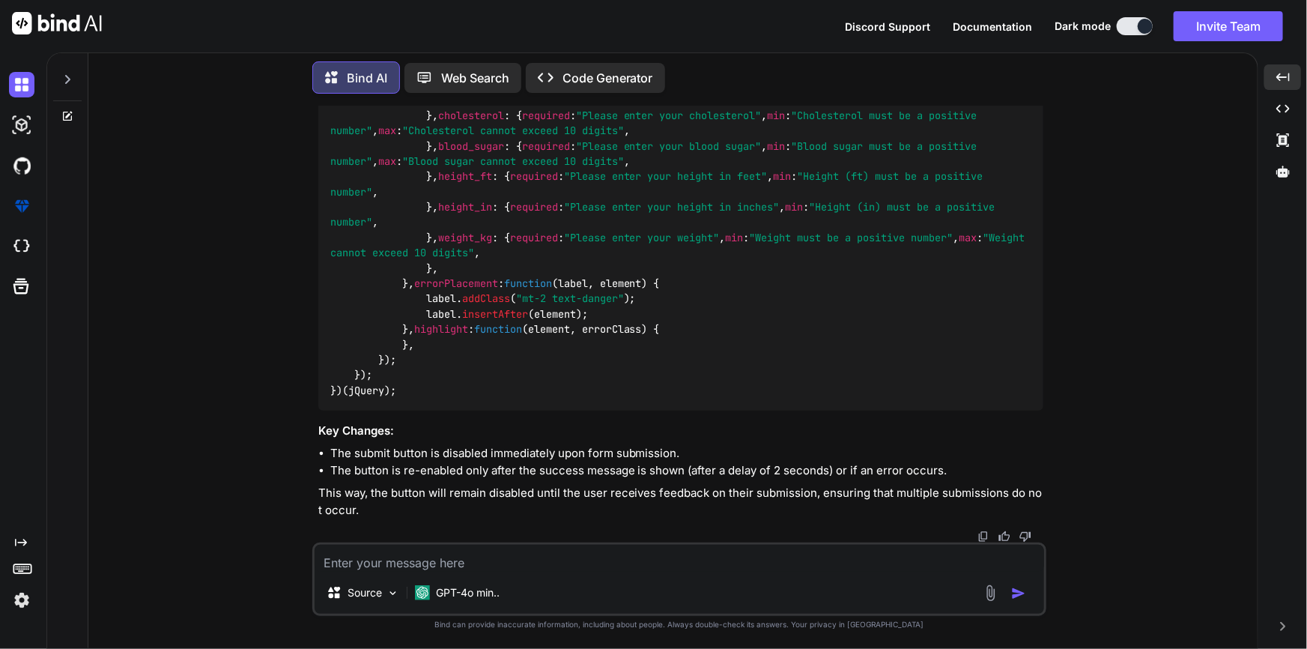
scroll to position [6595, 0]
drag, startPoint x: 519, startPoint y: 580, endPoint x: 526, endPoint y: 571, distance: 11.8
click at [523, 573] on div "Source GPT-4o min.." at bounding box center [679, 578] width 734 height 73
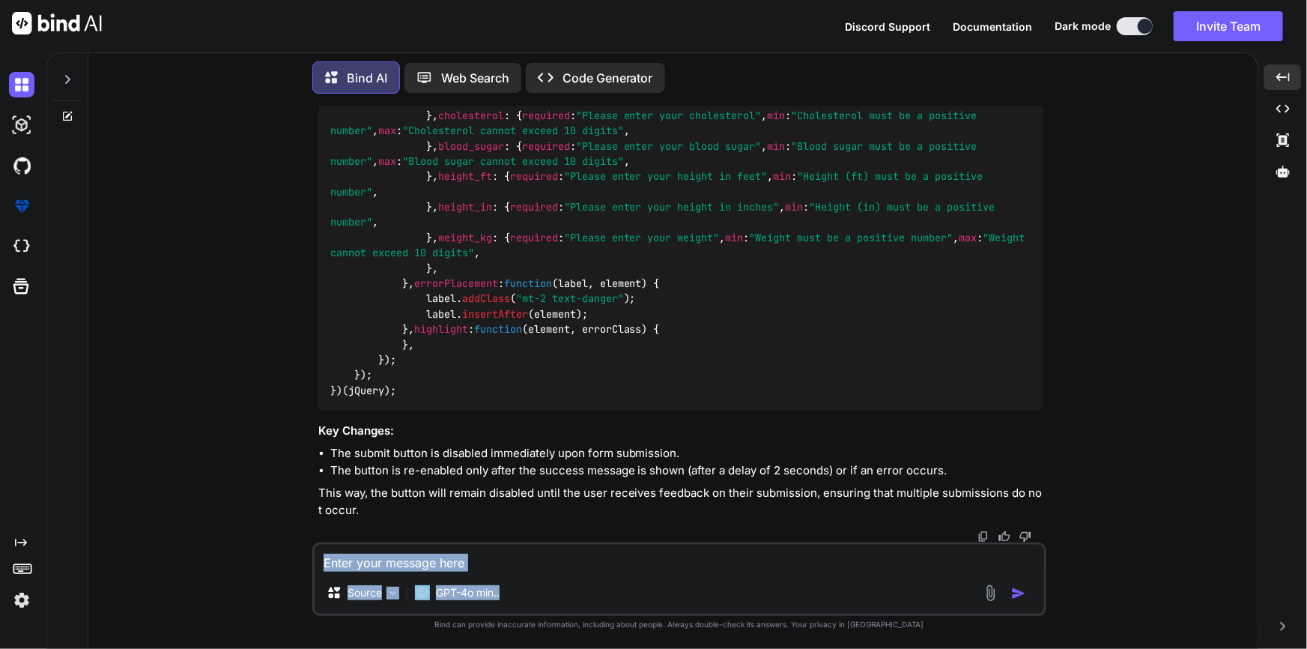
click at [550, 558] on textarea at bounding box center [679, 557] width 729 height 27
paste textarea "<form class="forms-sample" method="POST" action="{{ route('[DOMAIN_NAME]') }}" …"
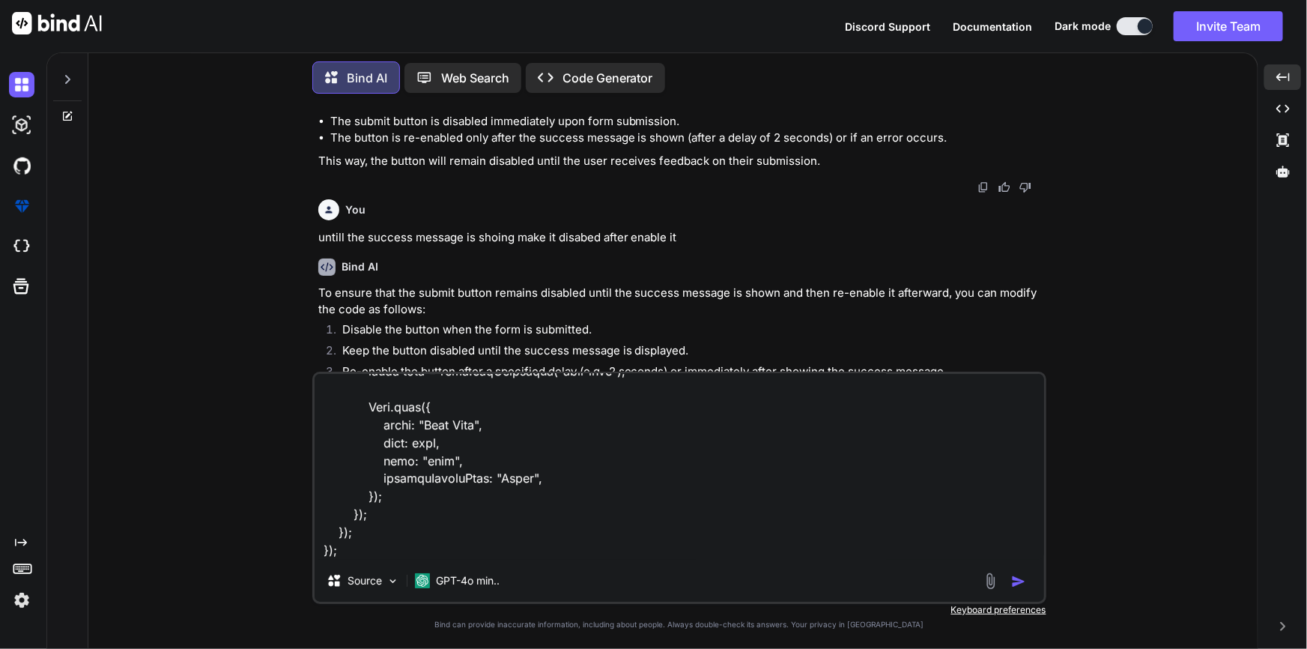
scroll to position [3463, 0]
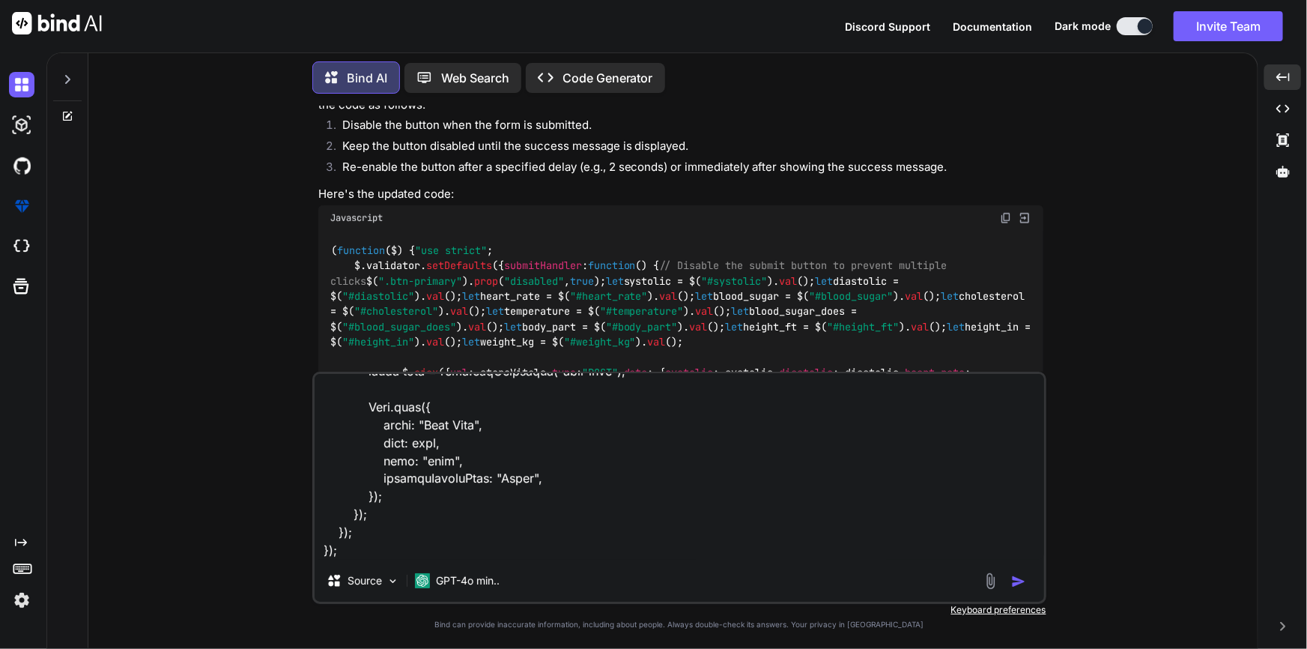
drag, startPoint x: 315, startPoint y: 176, endPoint x: 838, endPoint y: 170, distance: 523.5
click at [838, 170] on div "You Bind AI To prevent multiple submissions when the submit button is clicked m…" at bounding box center [679, 377] width 734 height 542
copy p "untile success message it showing $(".btn-primary").prop("disabled", true); mak…"
click at [449, 546] on textarea at bounding box center [679, 467] width 729 height 186
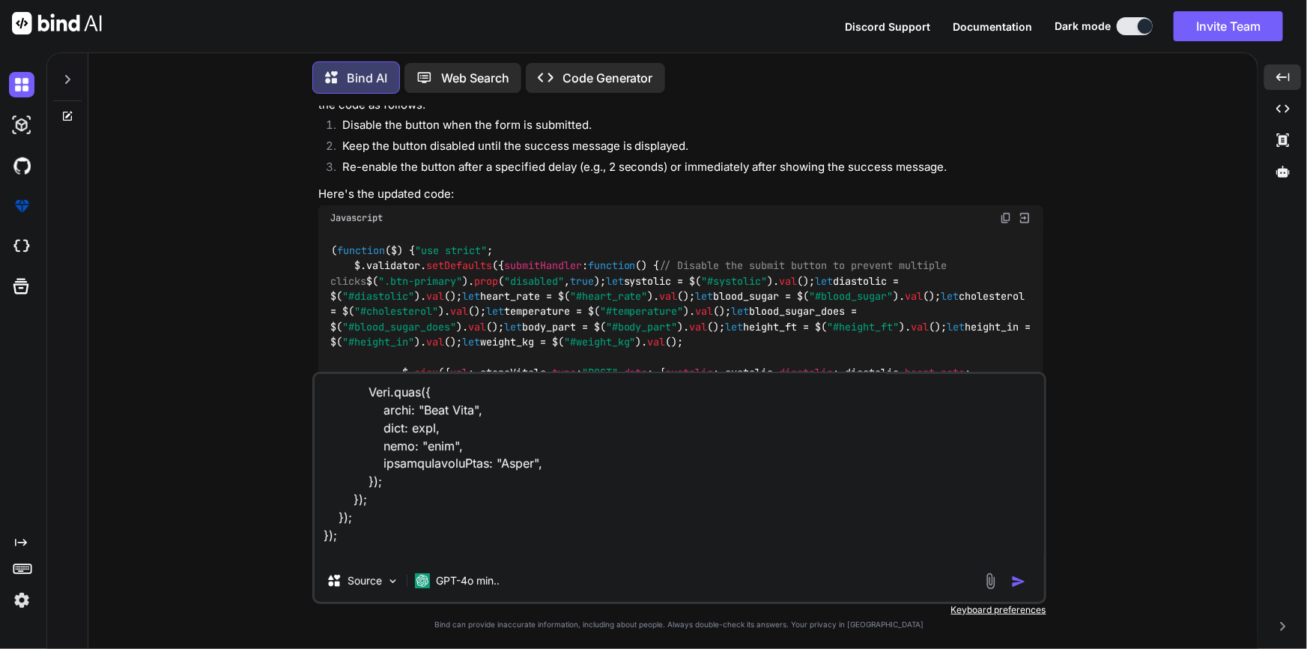
scroll to position [1384, 0]
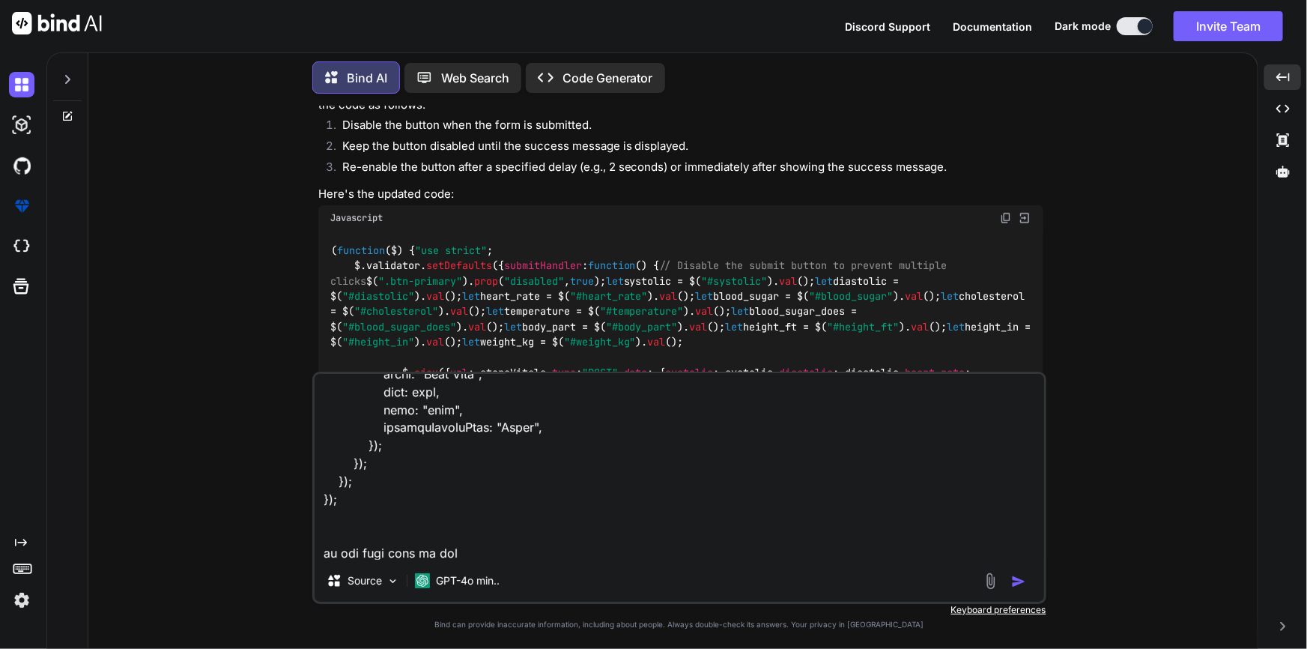
type textarea "<form class="forms-sample" method="POST" action="{{ route('[DOMAIN_NAME]') }}" …"
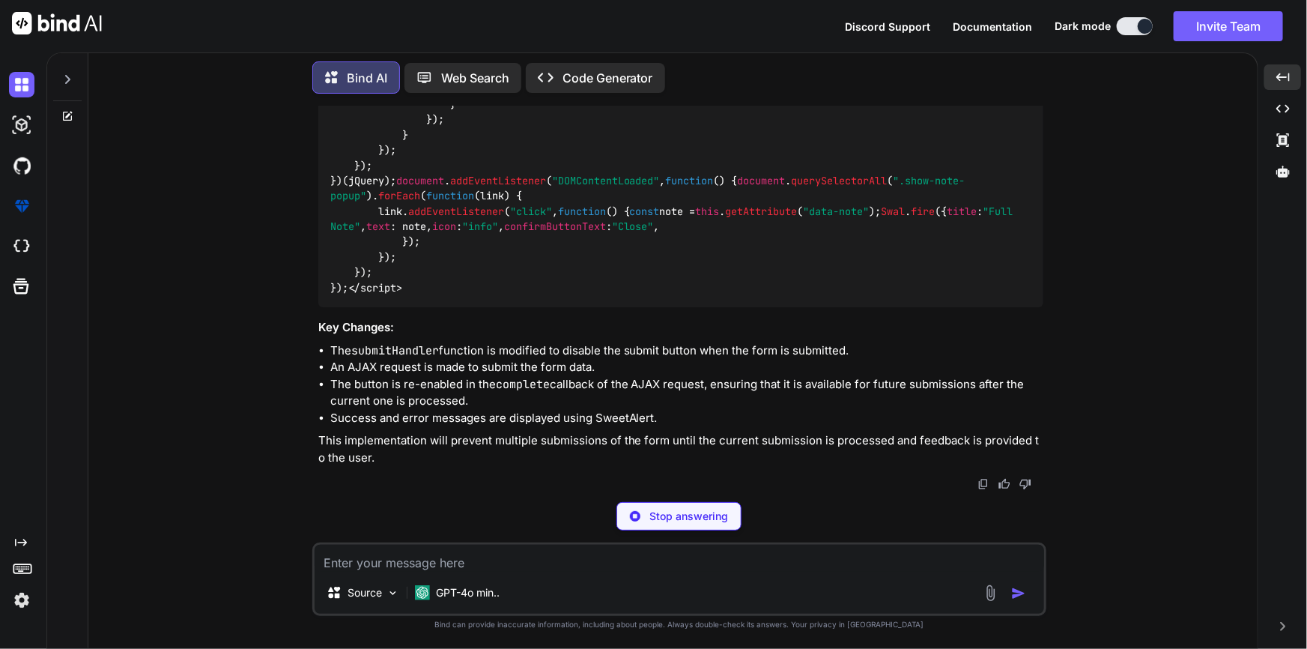
scroll to position [11255, 0]
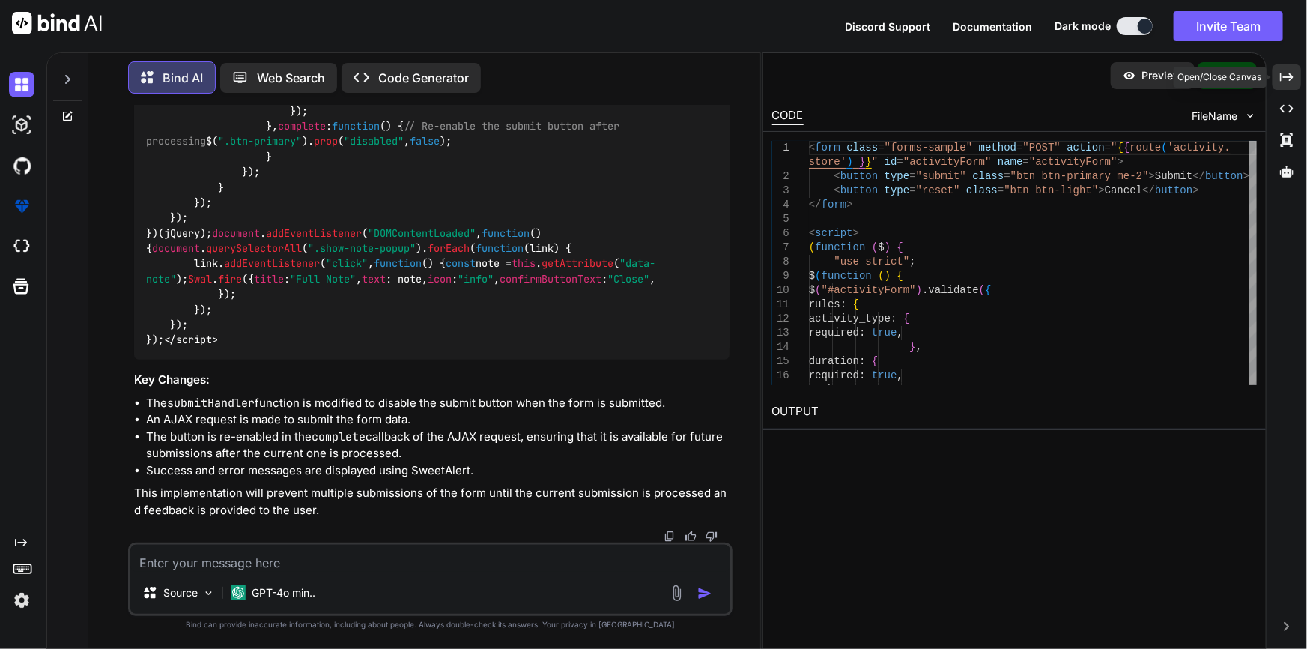
click at [1287, 72] on icon "Created with Pixso." at bounding box center [1286, 76] width 13 height 13
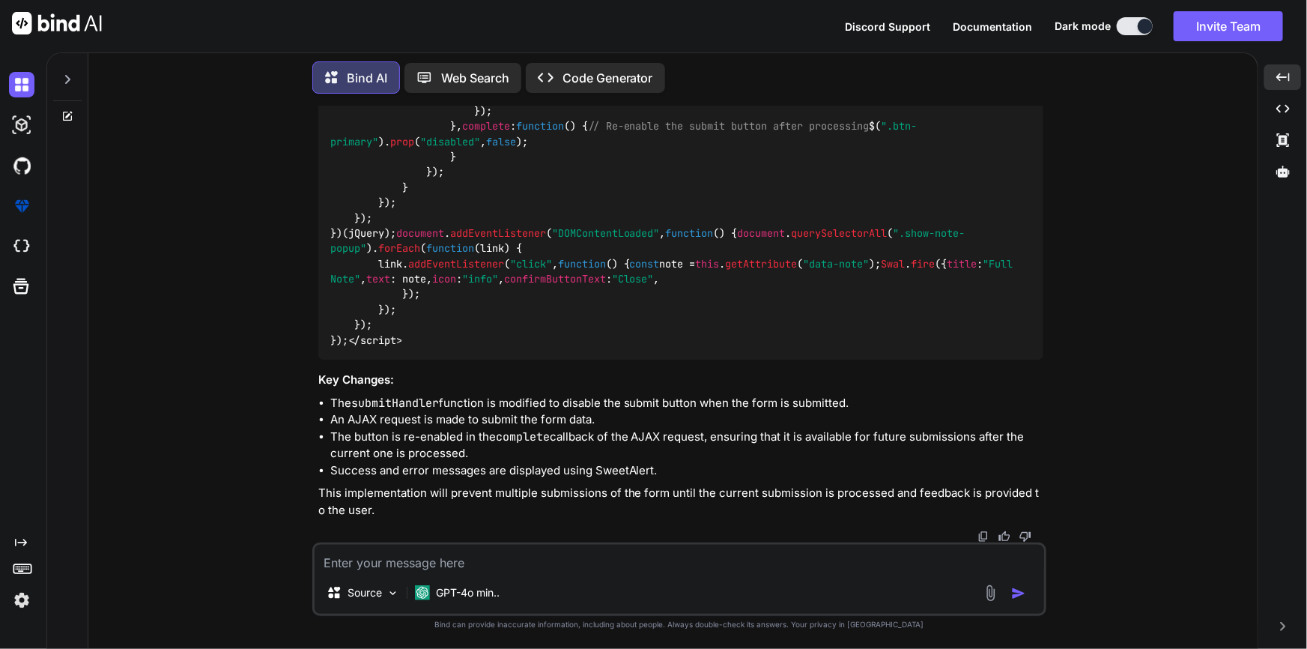
scroll to position [10976, 0]
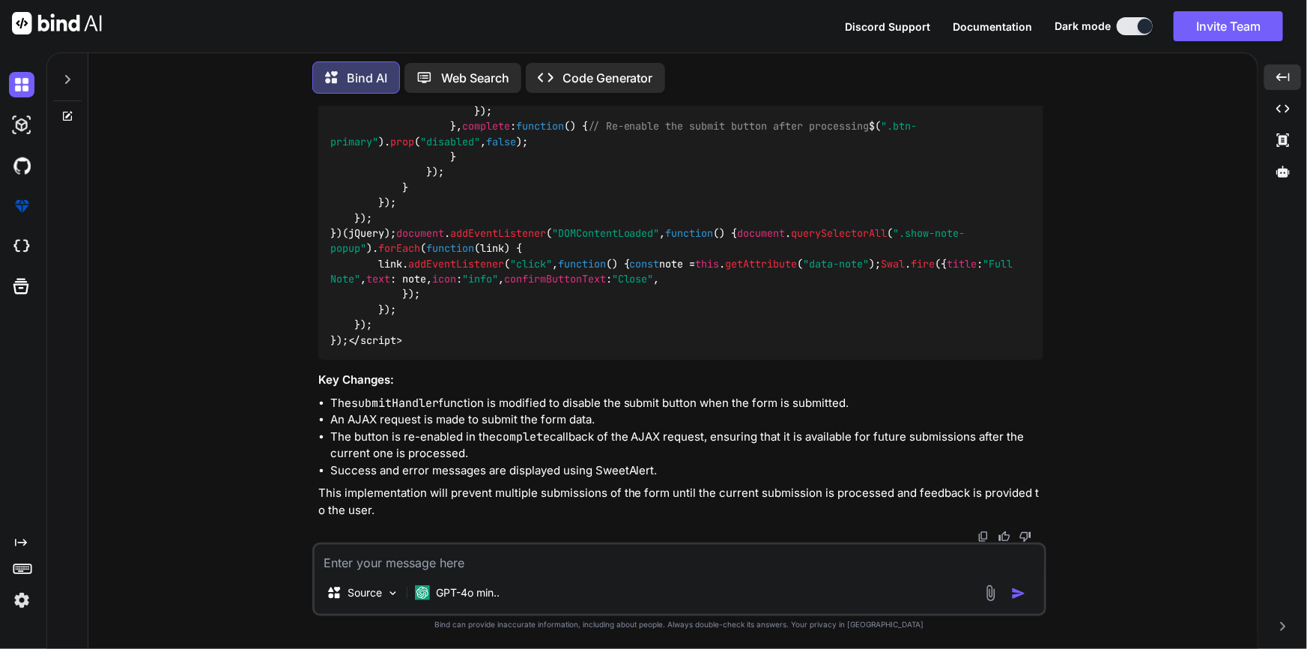
scroll to position [10976, 0]
